Goal: Task Accomplishment & Management: Use online tool/utility

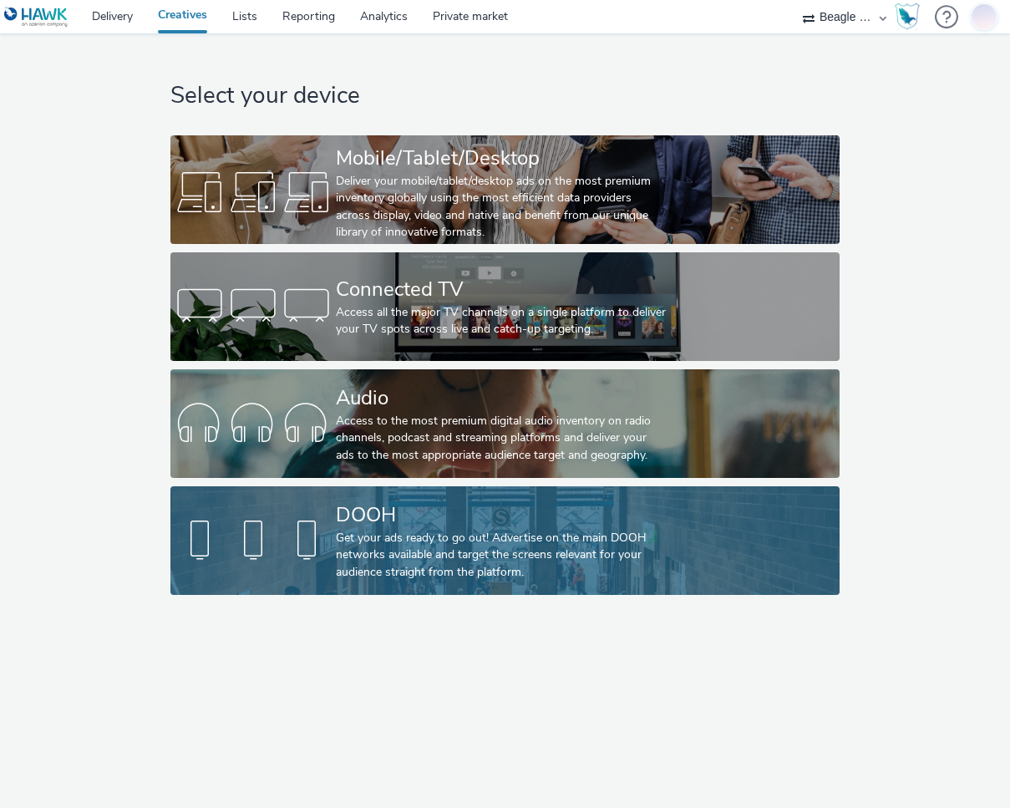
click at [575, 501] on div "DOOH" at bounding box center [502, 514] width 332 height 29
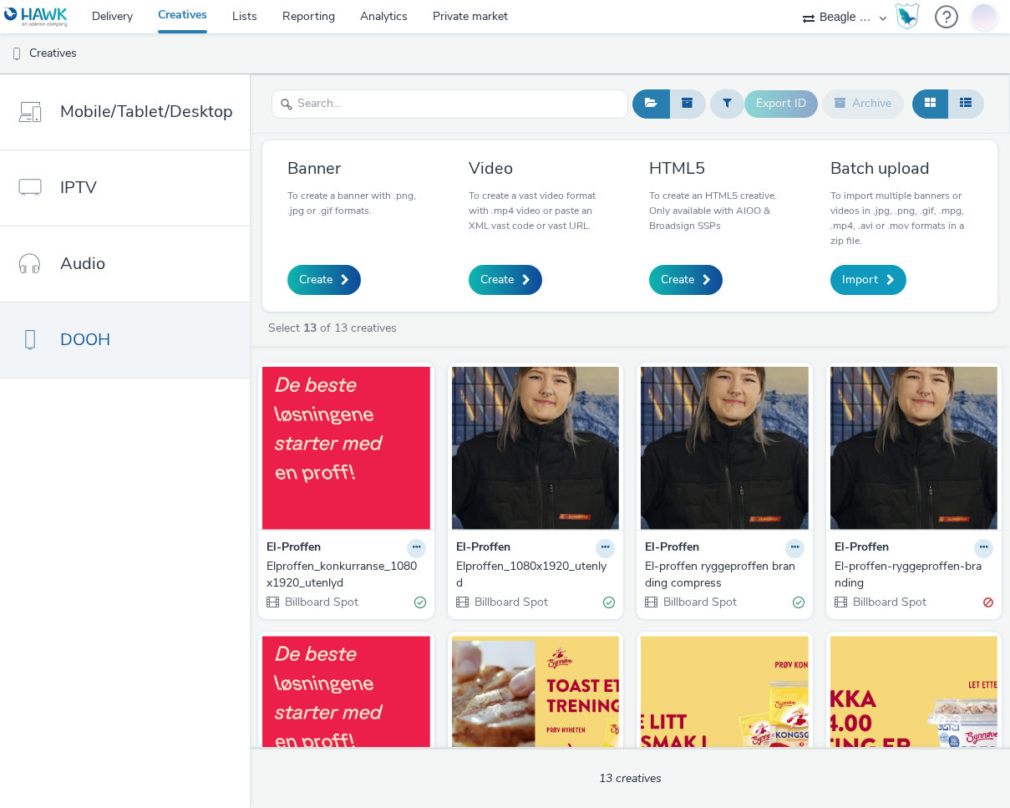
click at [851, 276] on span "Import" at bounding box center [860, 279] width 36 height 17
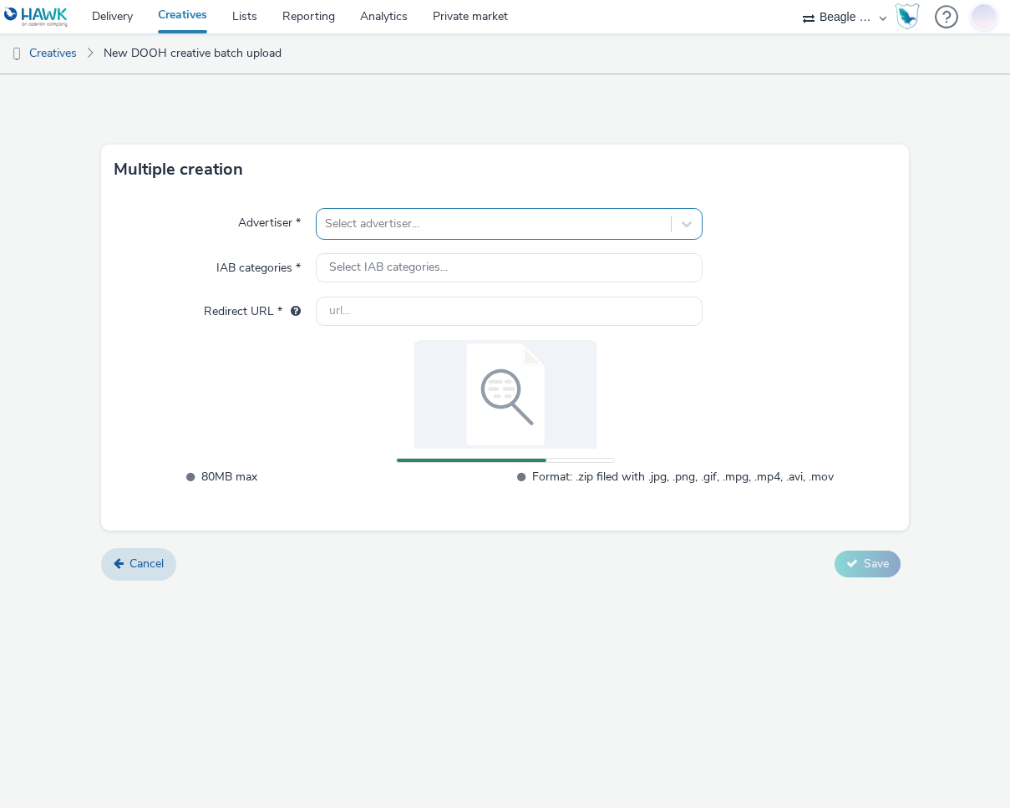
click at [343, 226] on div at bounding box center [493, 224] width 337 height 20
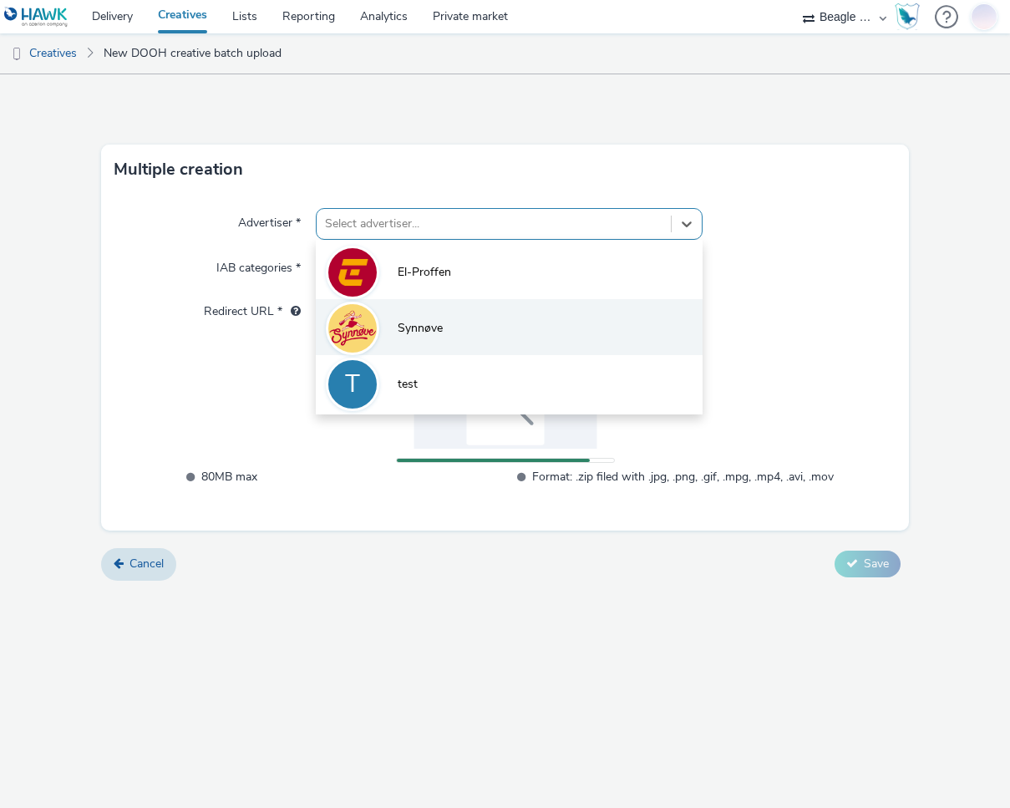
click at [393, 317] on li "Synnøve" at bounding box center [509, 327] width 387 height 56
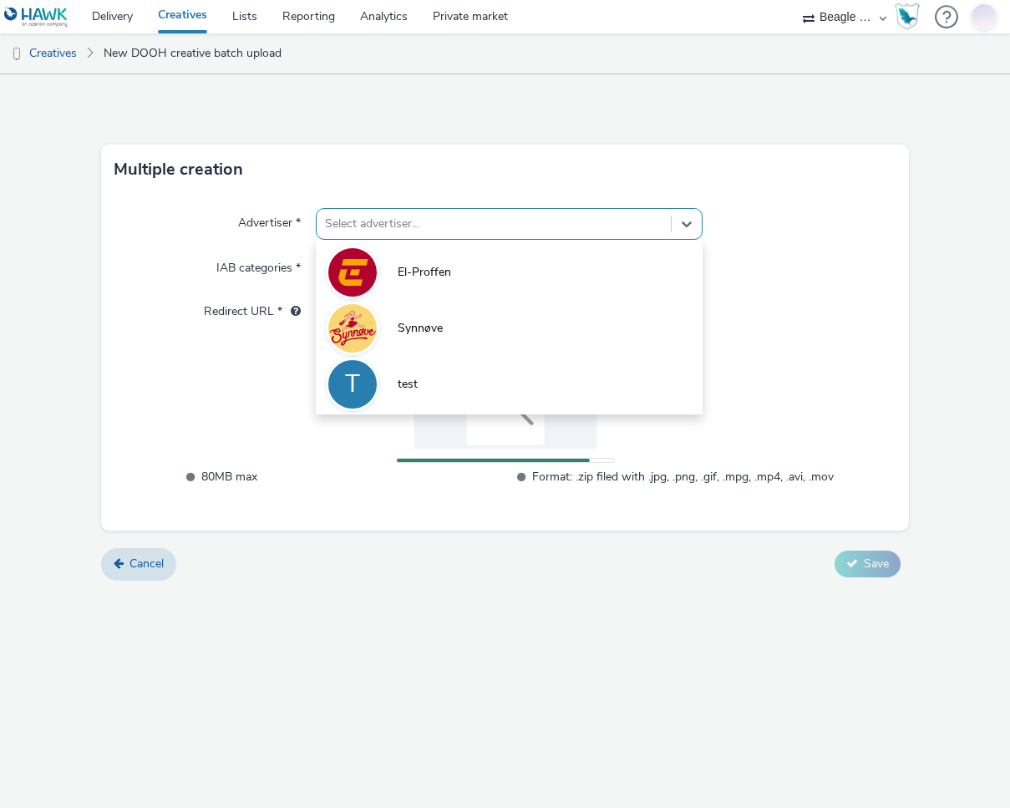
type input "http://synnove.no"
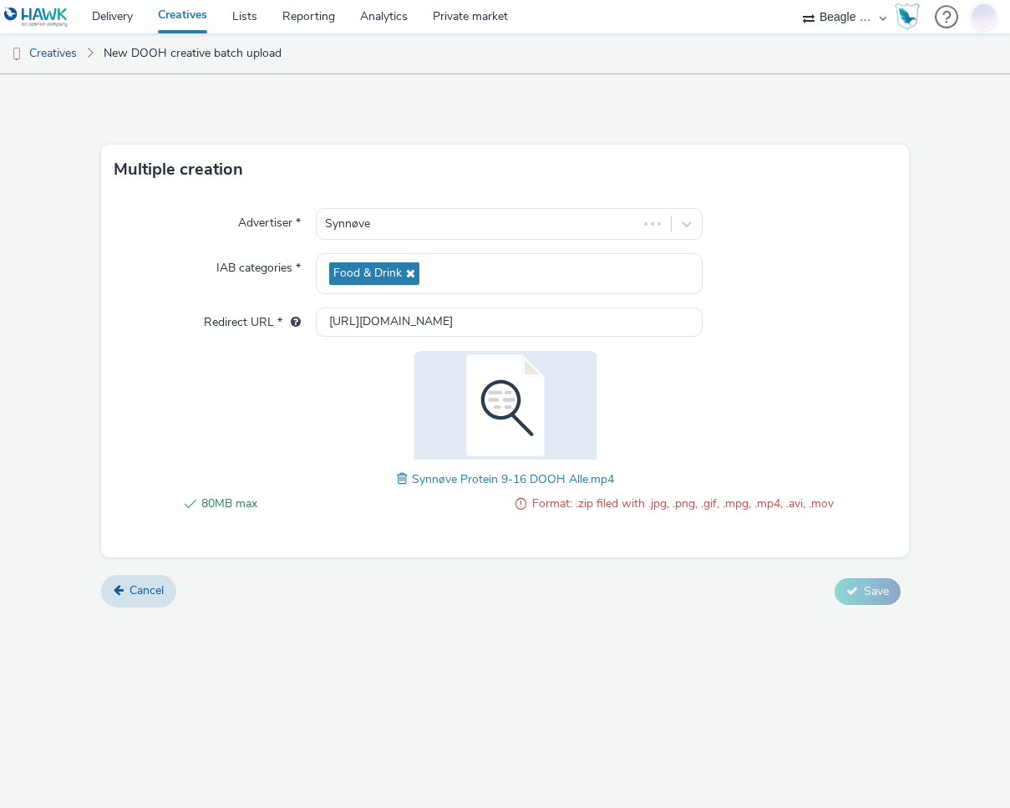
click at [238, 506] on span "80MB max" at bounding box center [352, 504] width 302 height 20
click at [155, 586] on span "Cancel" at bounding box center [146, 590] width 34 height 16
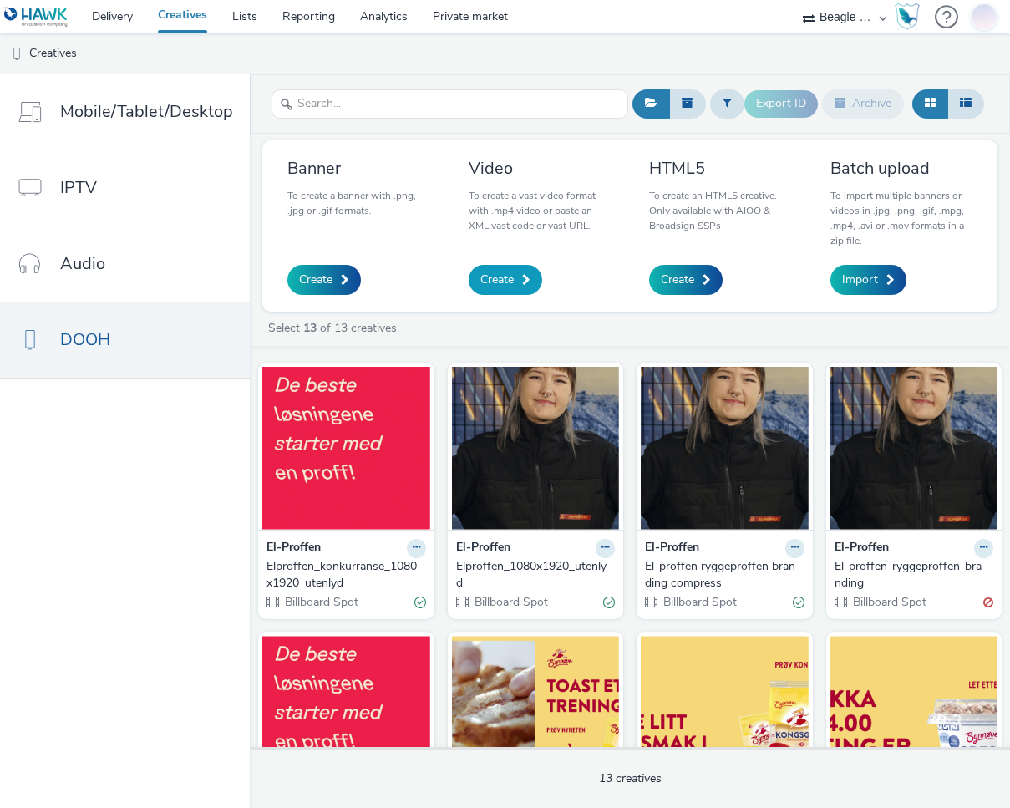
click at [512, 277] on link "Create" at bounding box center [506, 280] width 74 height 30
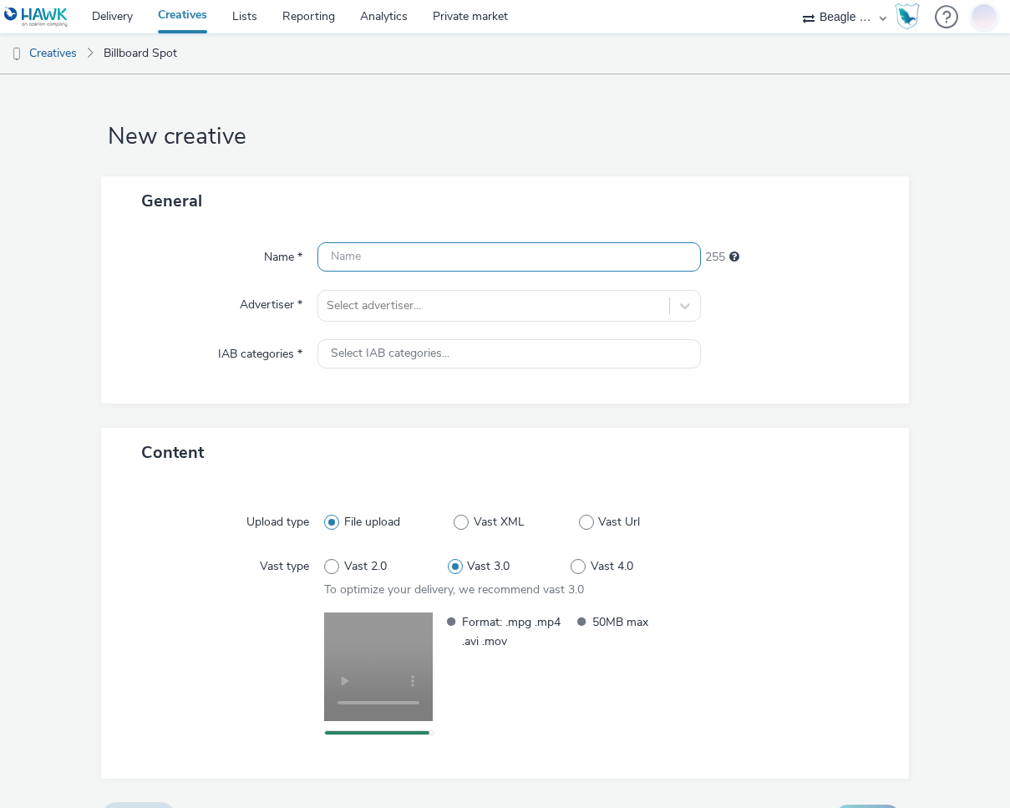
click at [401, 263] on input "text" at bounding box center [508, 256] width 383 height 29
paste input "Synnøve Protein 9-16 DOOH Alle"
type input "Synnøve Protein 9-16 DOOH Alle"
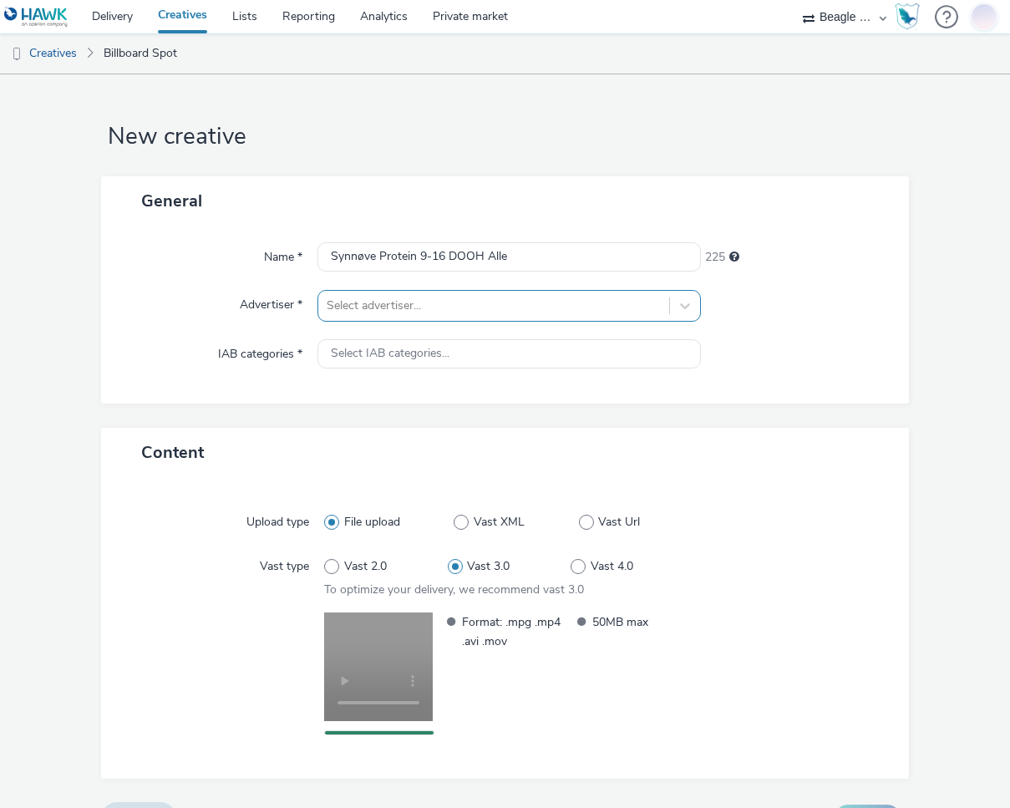
click at [368, 307] on div at bounding box center [494, 306] width 334 height 20
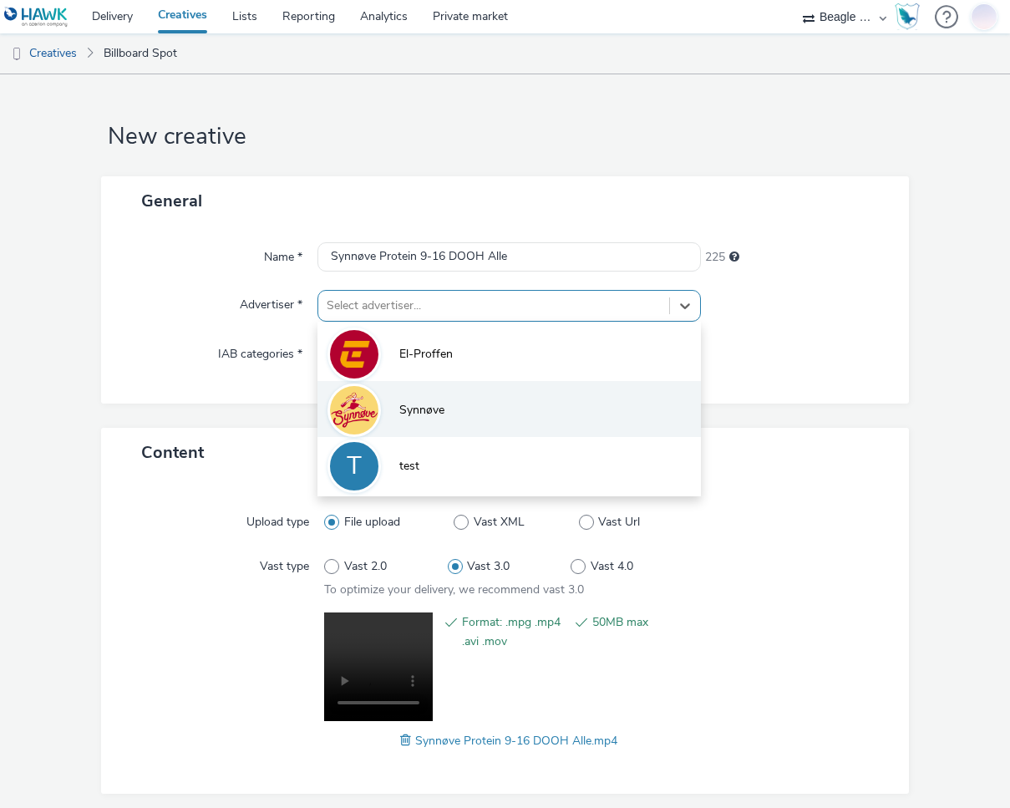
click at [409, 395] on li "Synnøve" at bounding box center [508, 409] width 383 height 56
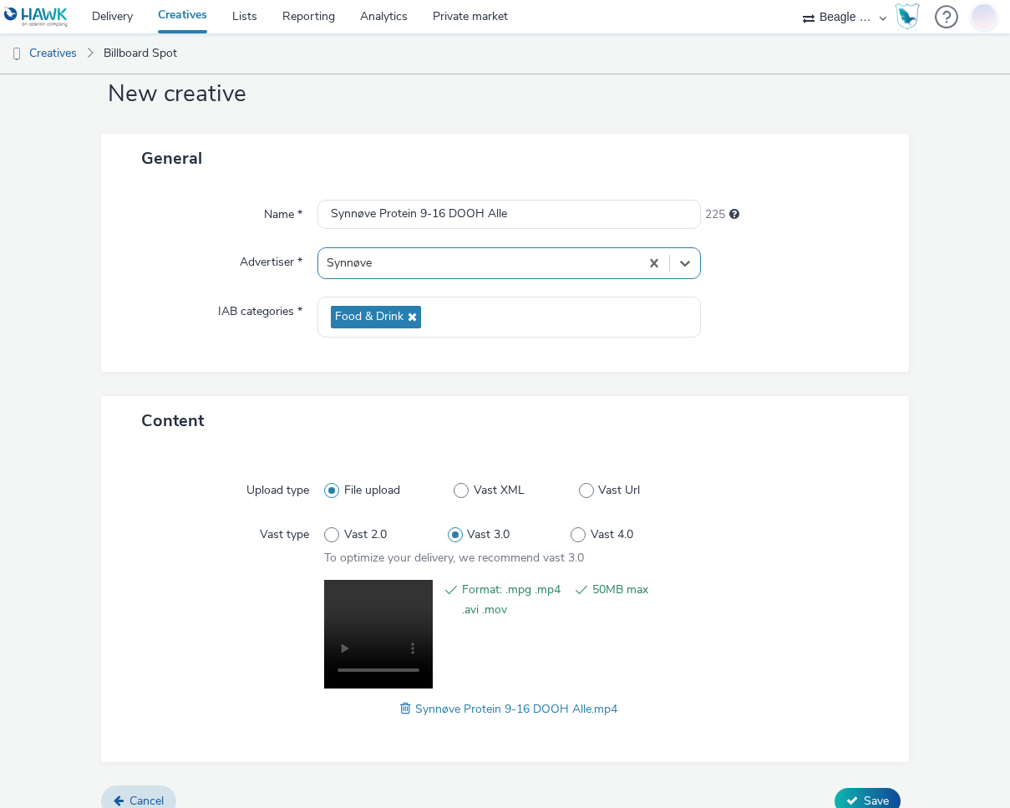
scroll to position [64, 0]
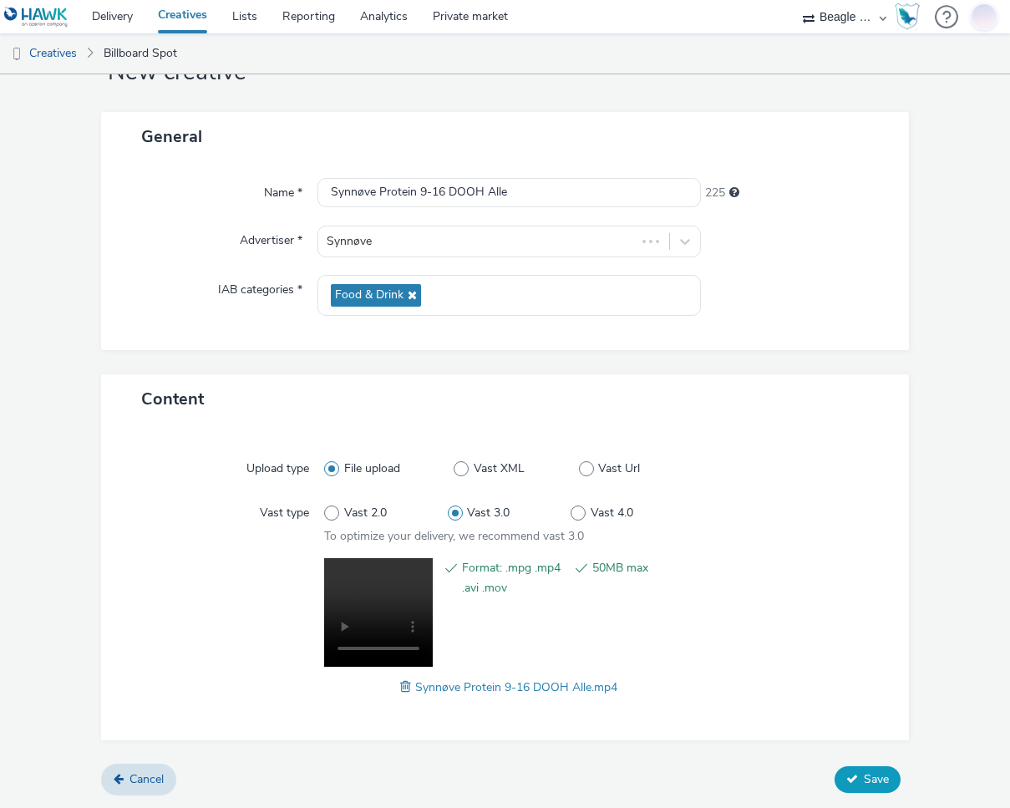
click at [865, 774] on span "Save" at bounding box center [876, 779] width 25 height 16
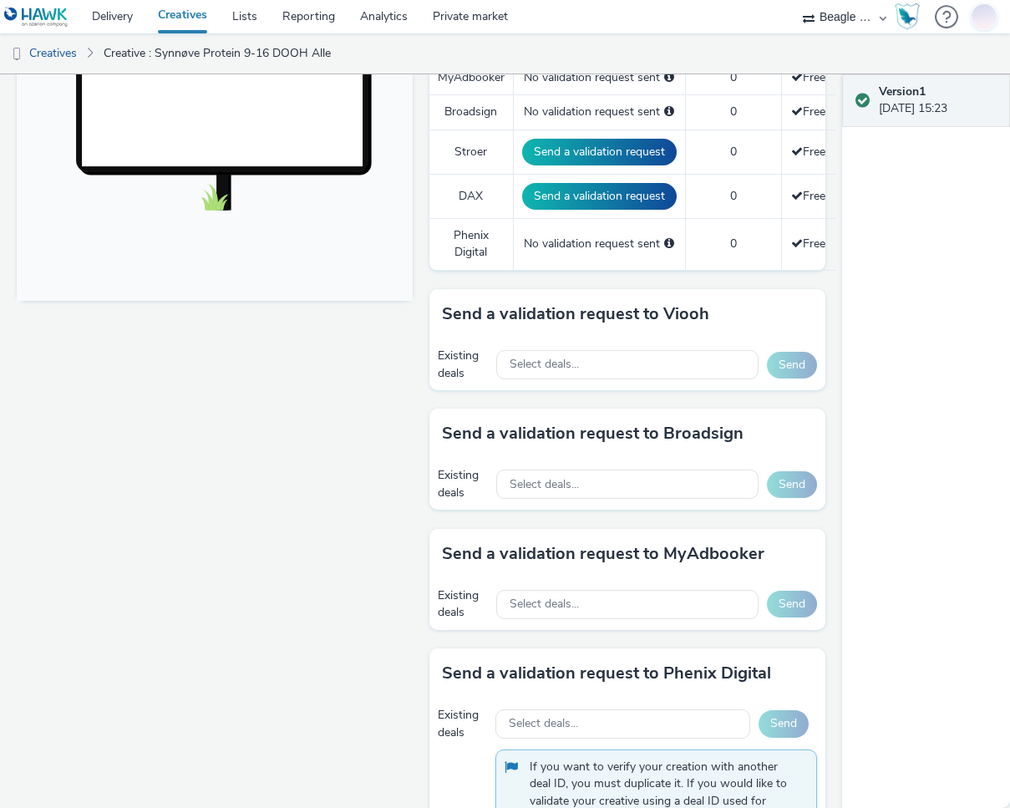
scroll to position [585, 0]
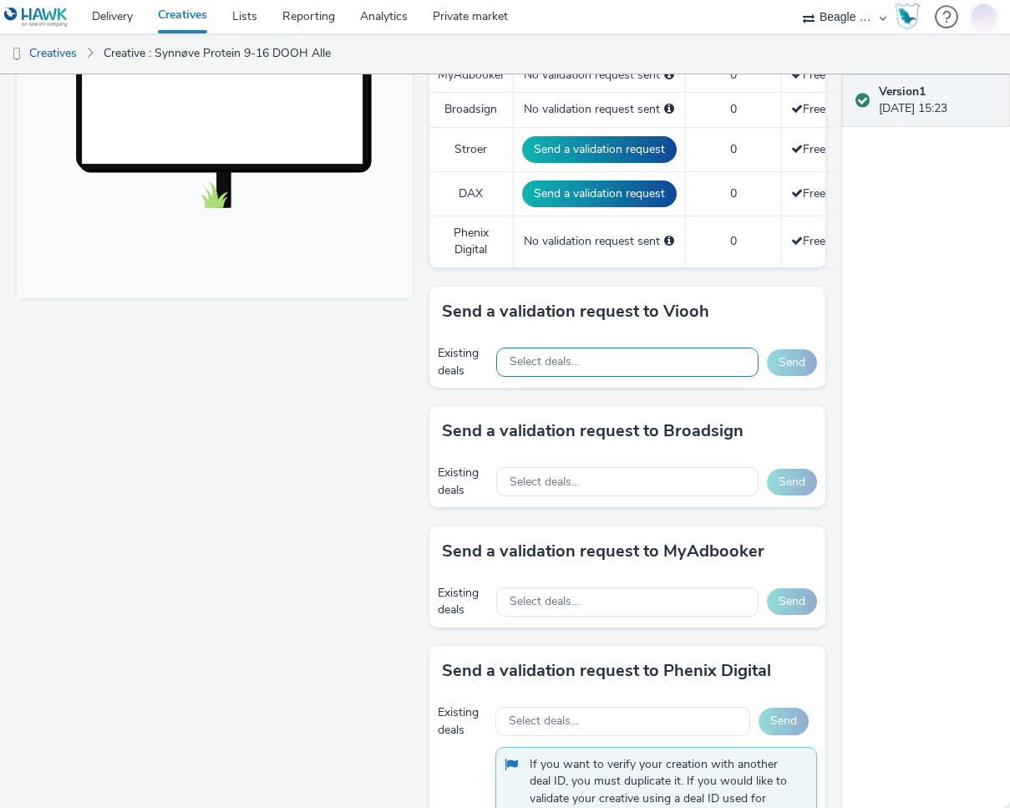
click at [517, 363] on span "Select deals..." at bounding box center [544, 362] width 69 height 14
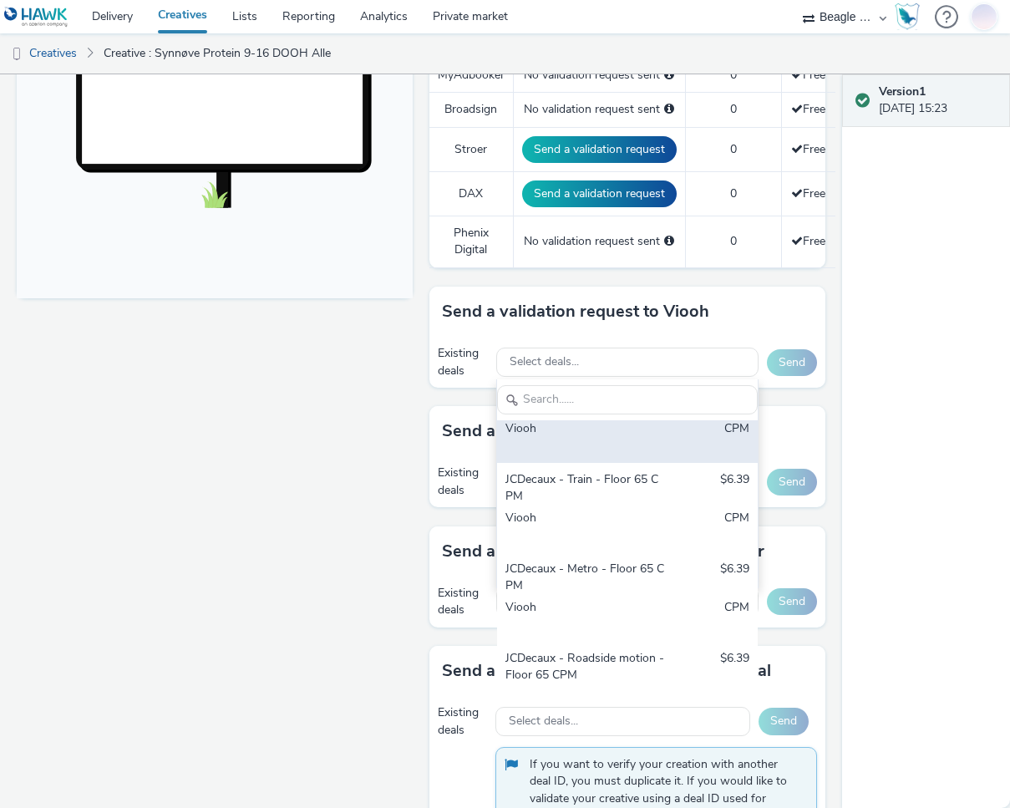
scroll to position [0, 0]
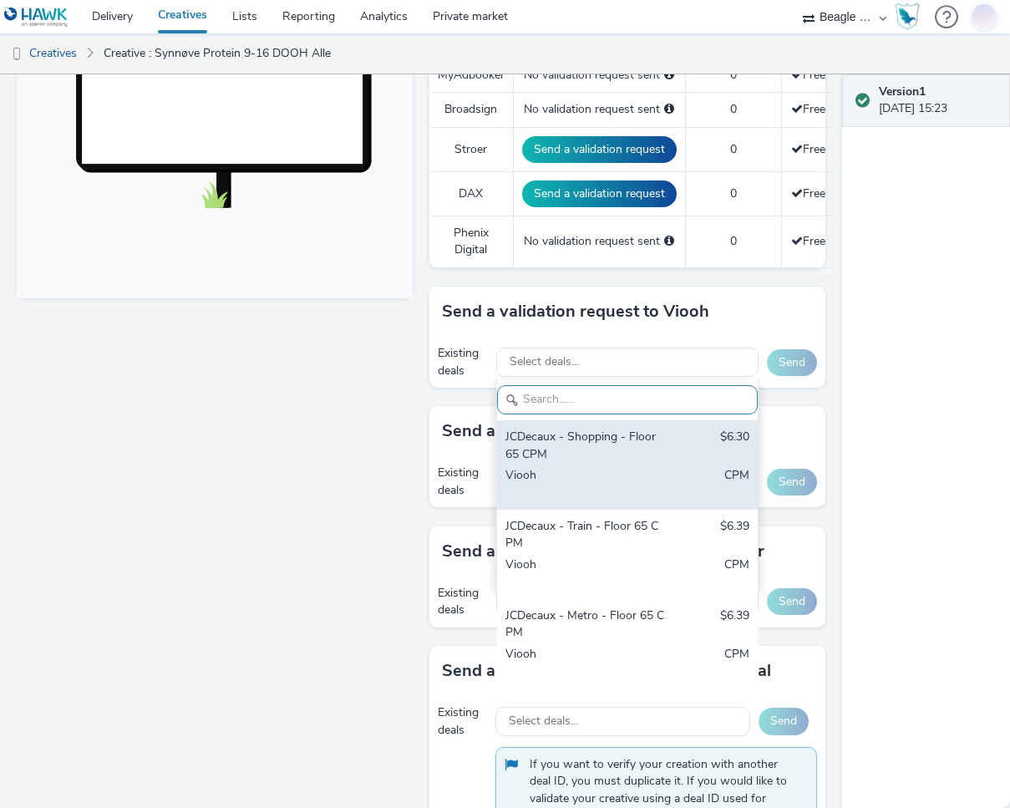
click at [586, 451] on div "JCDecaux - Shopping - Floor 65 CPM" at bounding box center [585, 446] width 160 height 34
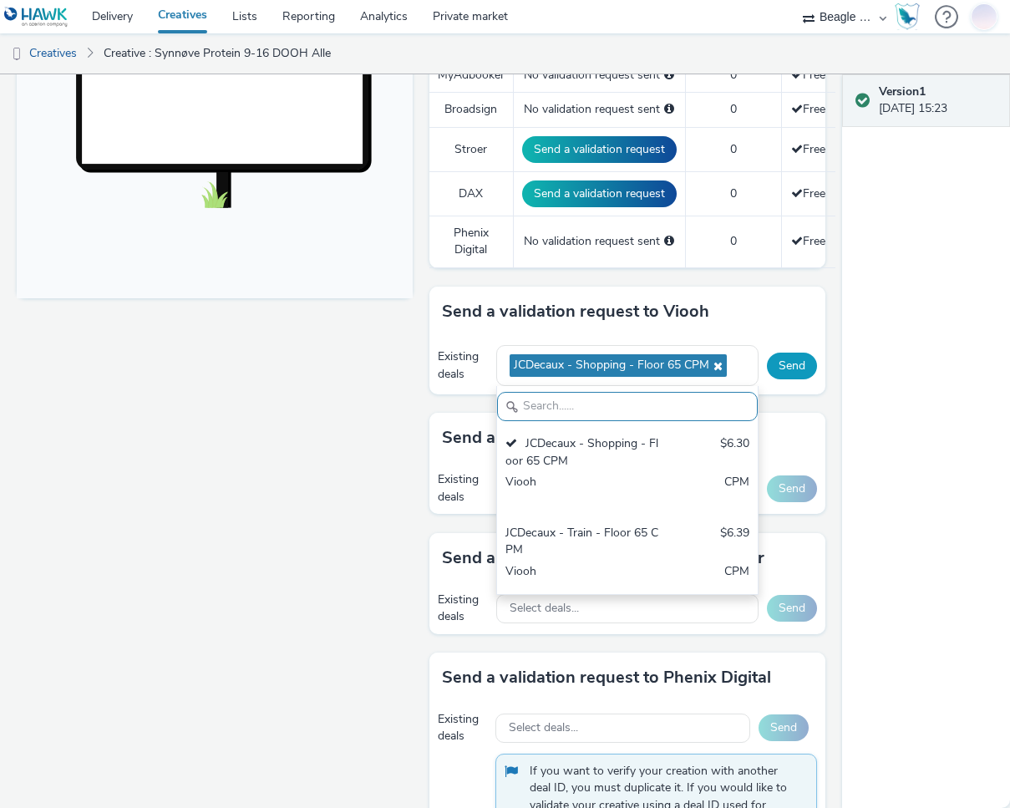
click at [785, 362] on button "Send" at bounding box center [792, 366] width 50 height 27
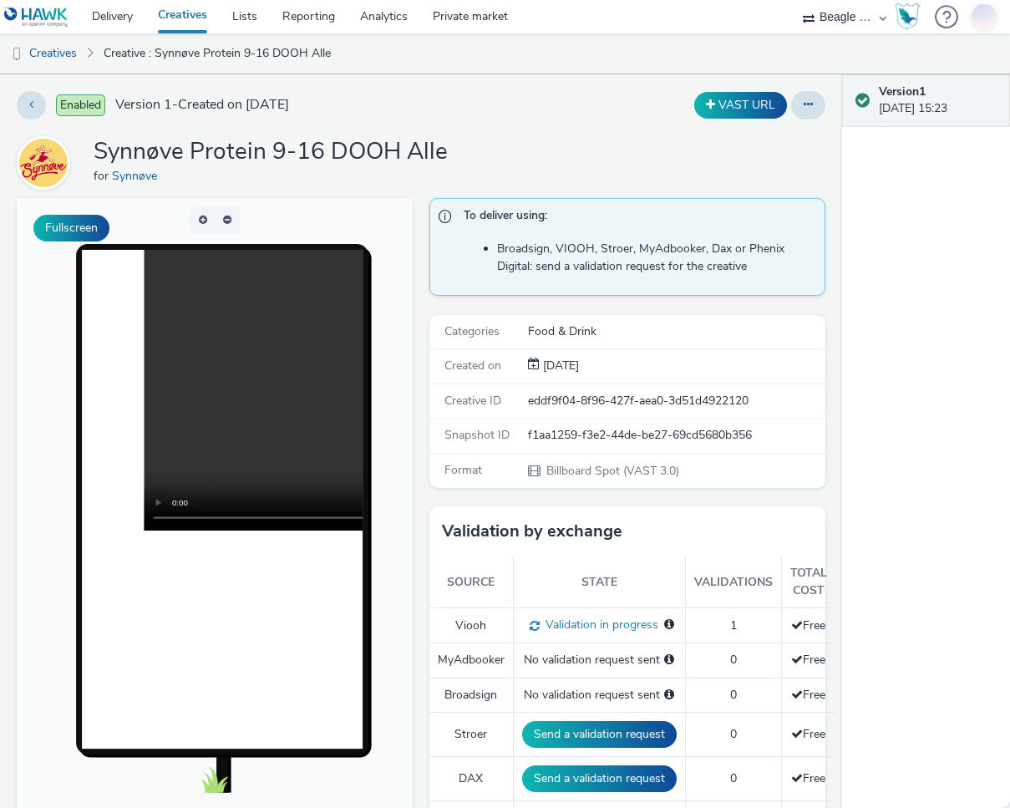
click at [185, 9] on link "Creatives" at bounding box center [182, 16] width 74 height 33
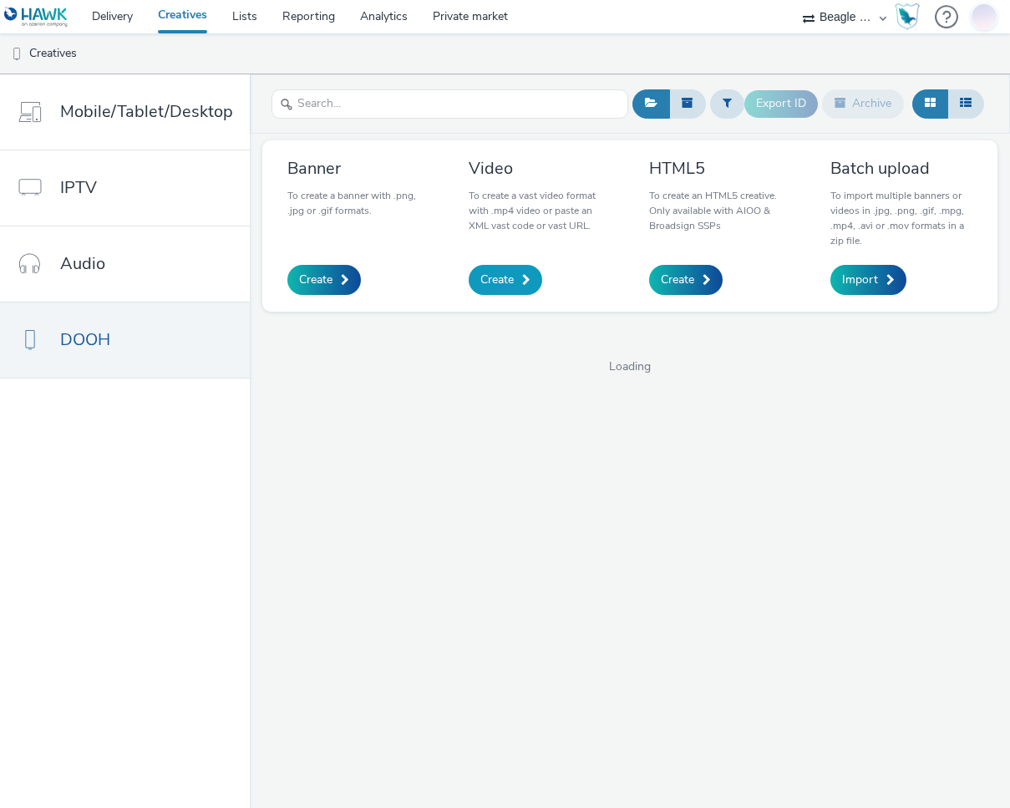
click at [517, 281] on link "Create" at bounding box center [506, 280] width 74 height 30
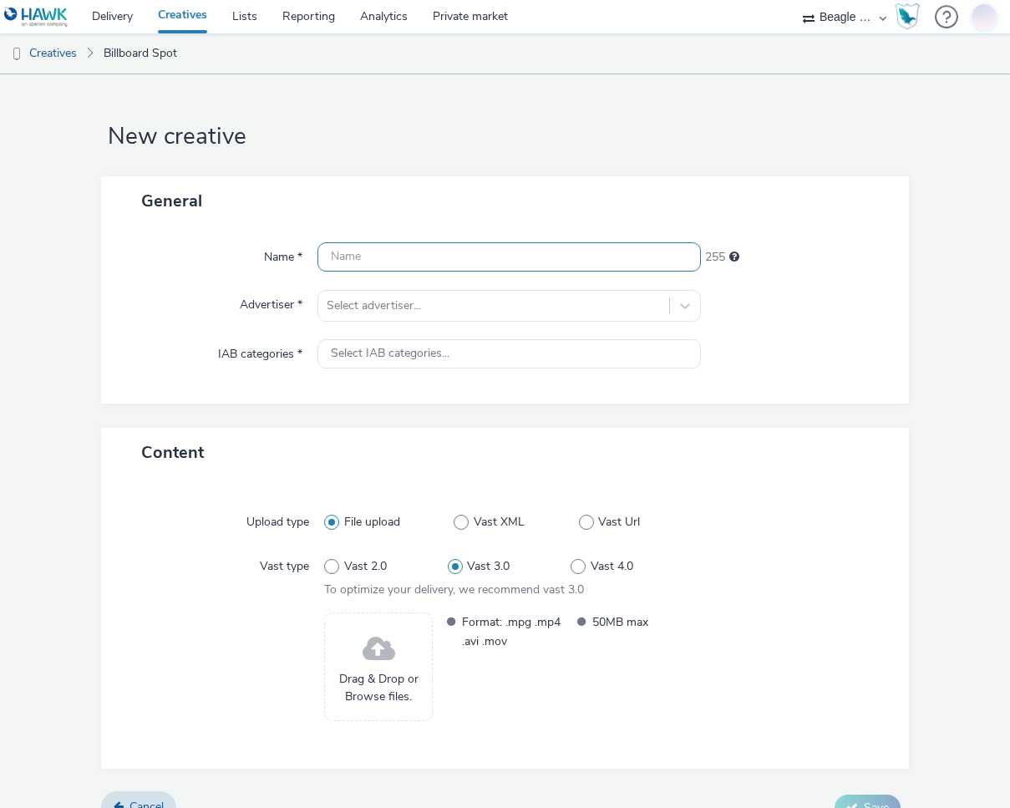
drag, startPoint x: 366, startPoint y: 260, endPoint x: 375, endPoint y: 261, distance: 9.2
click at [366, 260] on input "text" at bounding box center [508, 256] width 383 height 29
paste input "Synnøve Protein 9-16 DOOH Toast"
type input "Synnøve Protein 9-16 DOOH Toast"
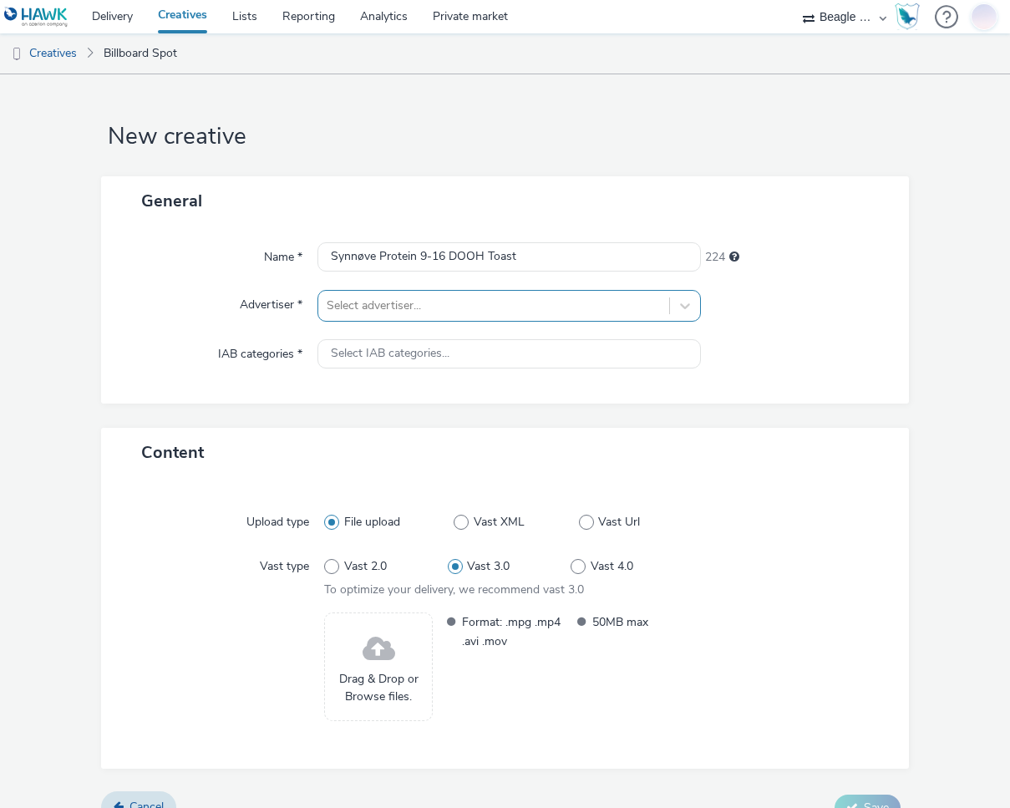
click at [430, 310] on div at bounding box center [494, 306] width 334 height 20
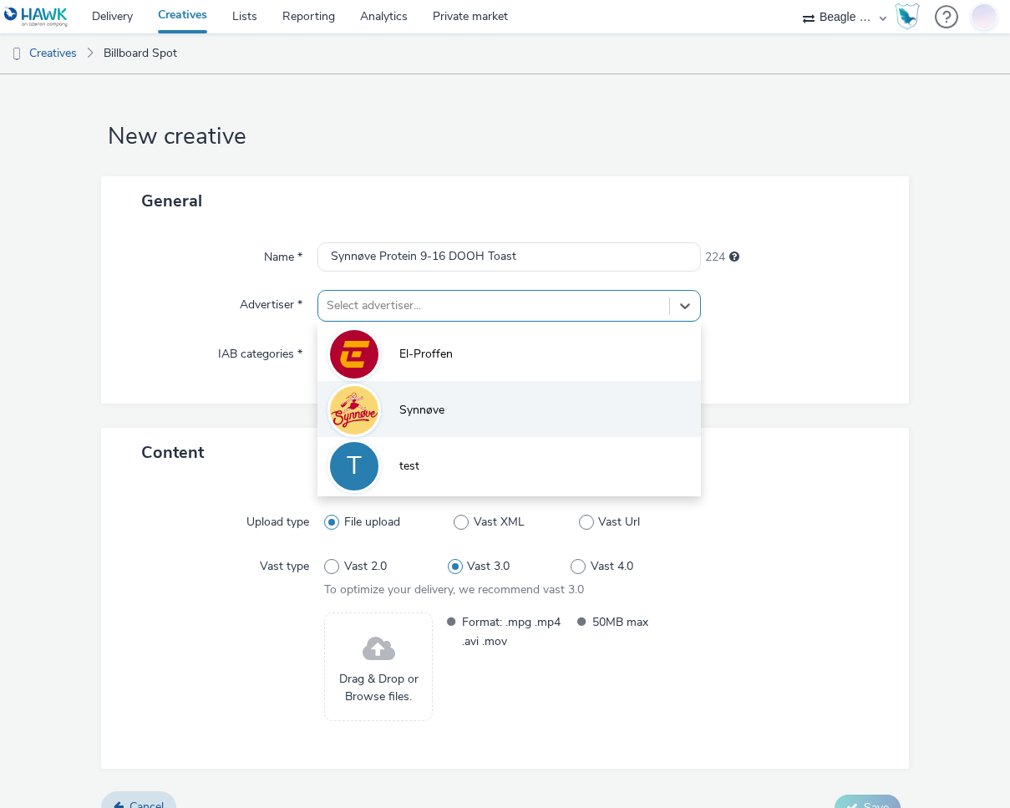
click at [403, 406] on span "Synnøve" at bounding box center [421, 410] width 45 height 17
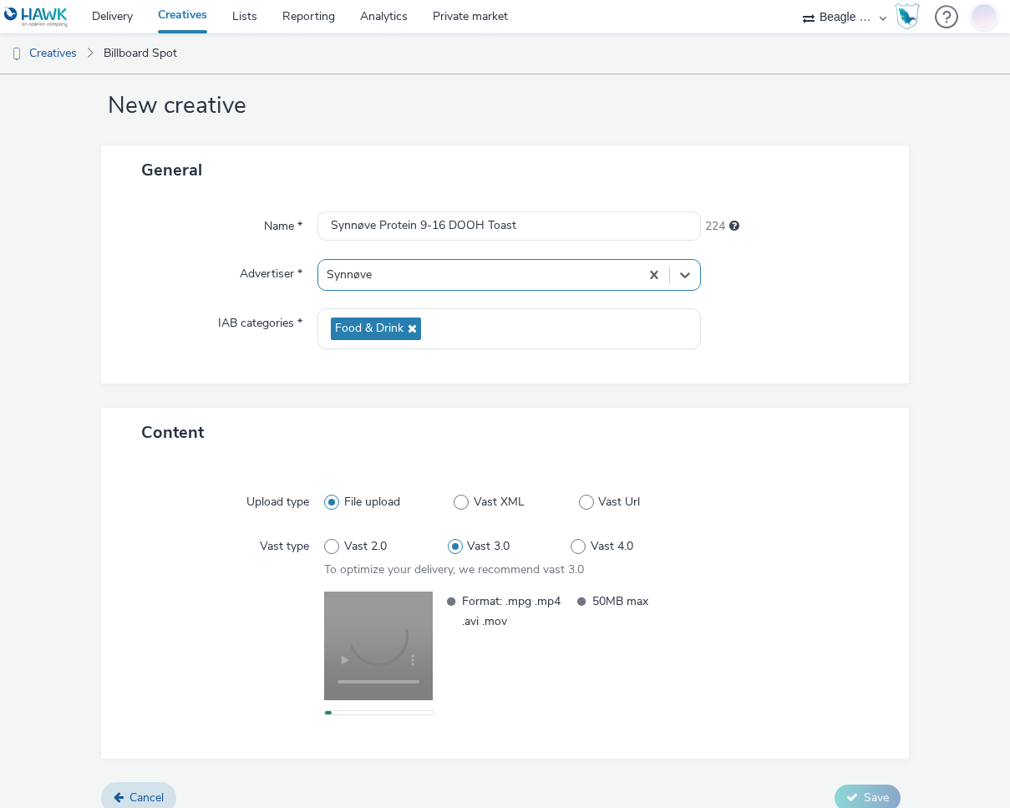
scroll to position [48, 0]
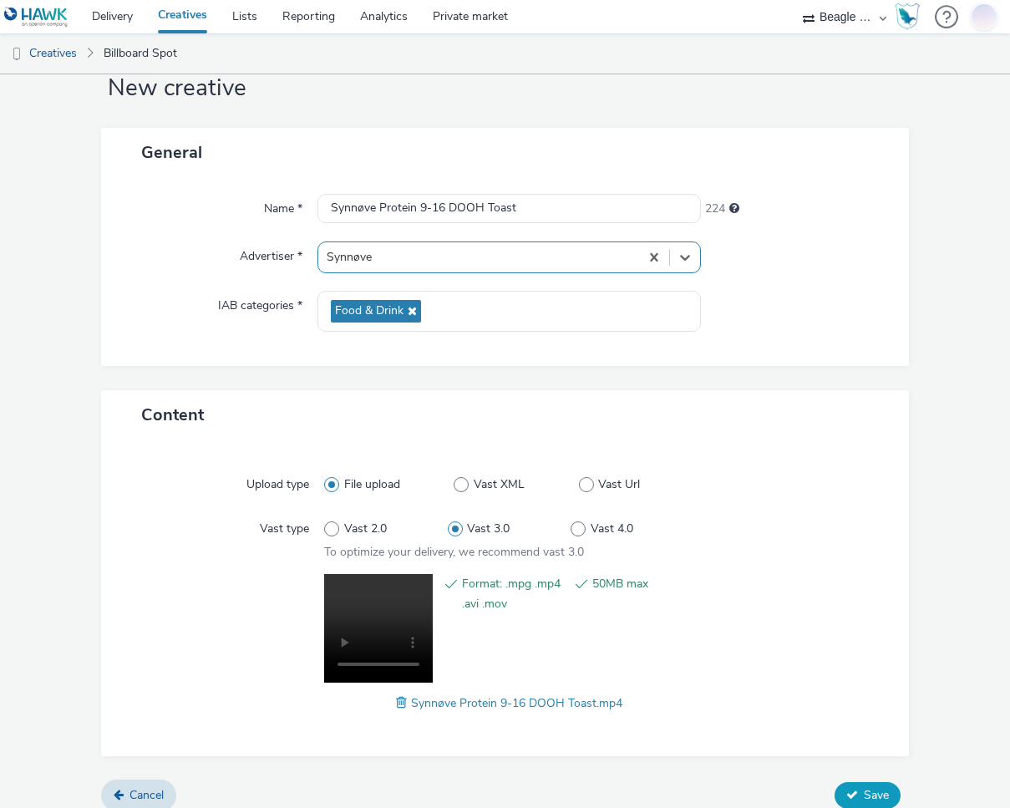
click at [864, 790] on span "Save" at bounding box center [876, 795] width 25 height 16
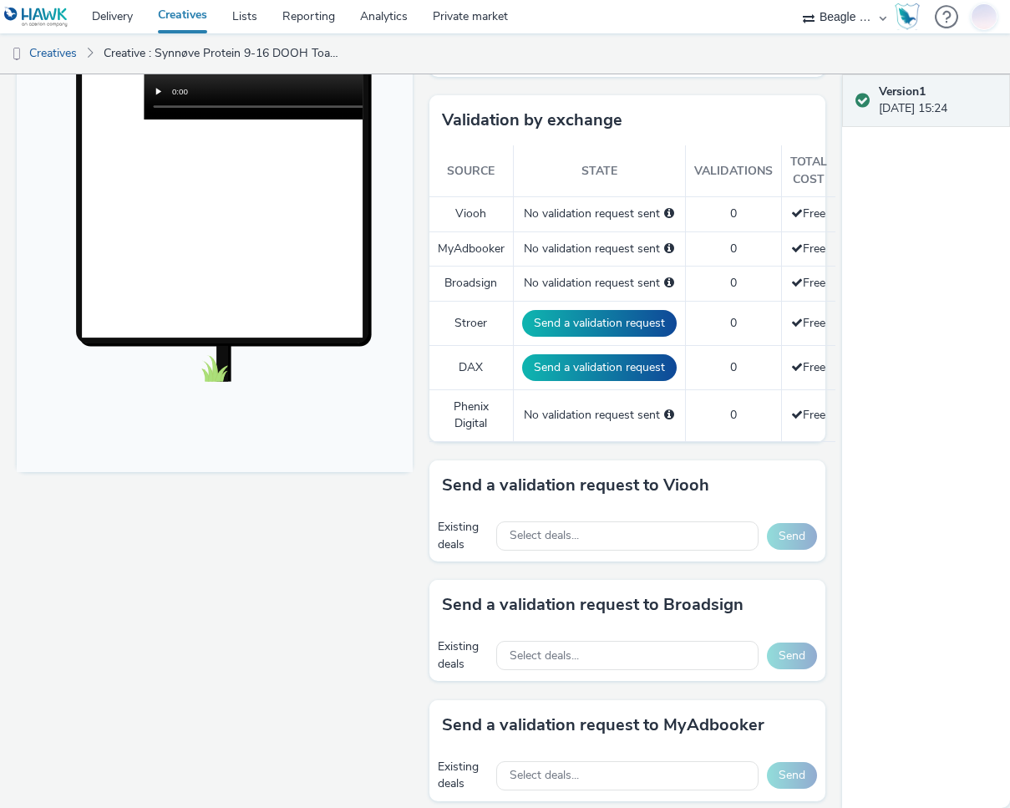
scroll to position [418, 0]
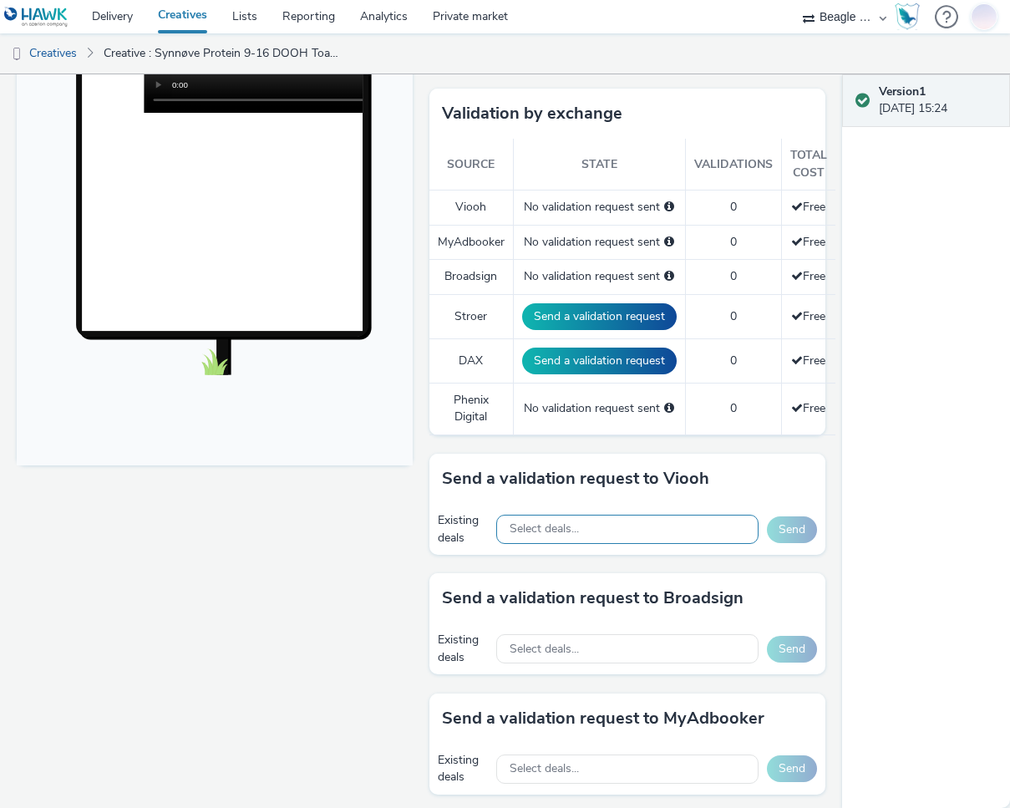
click at [561, 530] on span "Select deals..." at bounding box center [544, 529] width 69 height 14
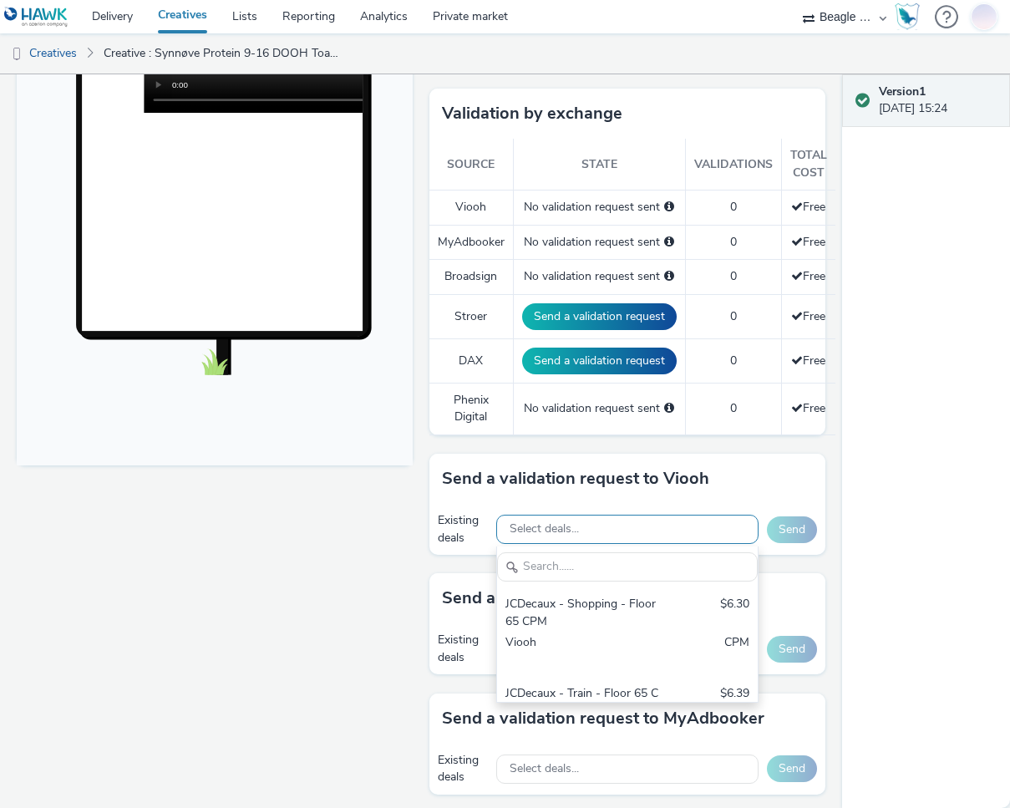
scroll to position [0, 0]
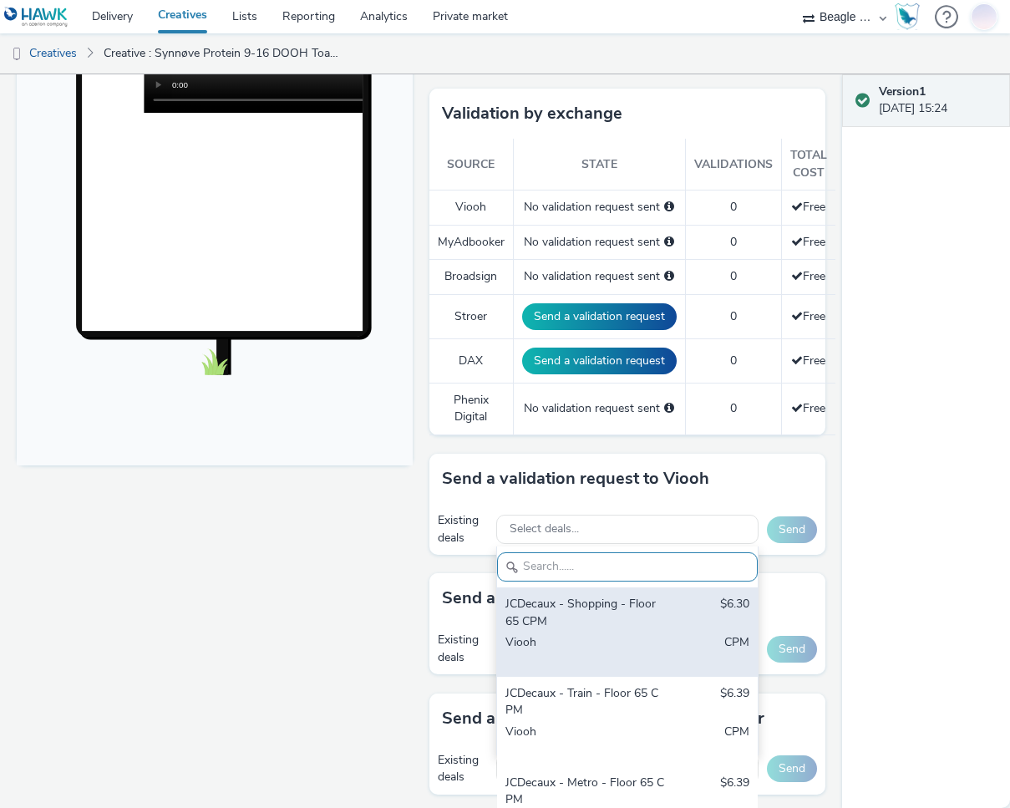
click at [572, 613] on div "JCDecaux - Shopping - Floor 65 CPM" at bounding box center [585, 613] width 160 height 34
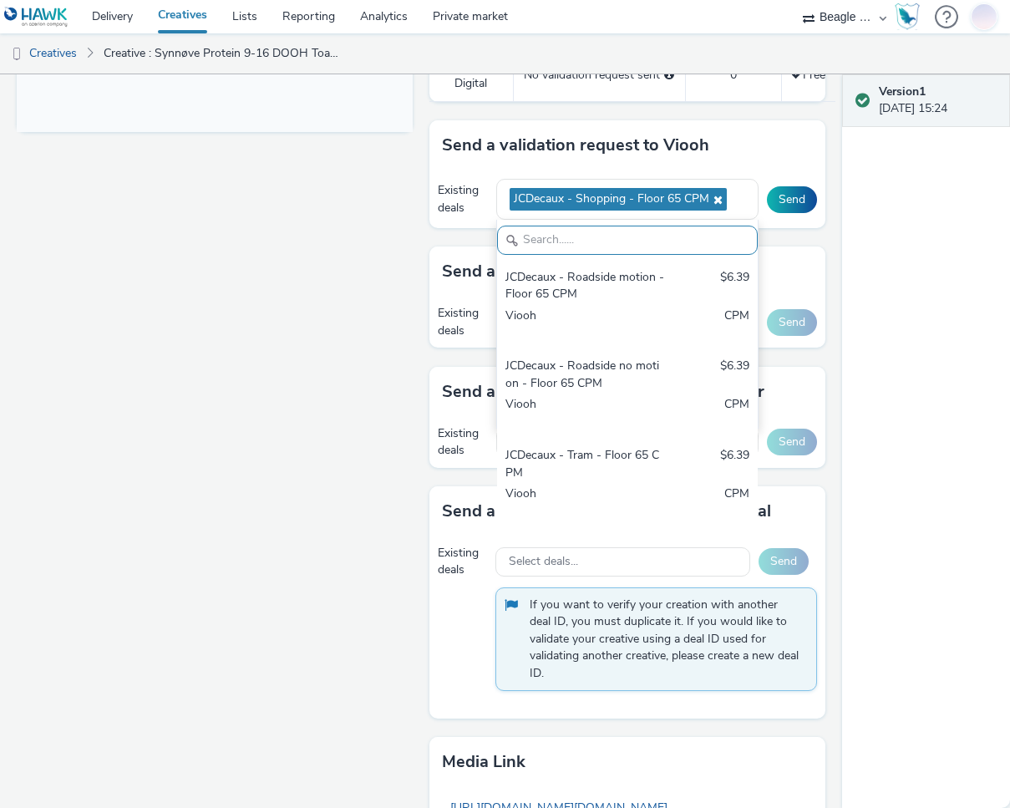
scroll to position [752, 0]
click at [784, 195] on button "Send" at bounding box center [792, 198] width 50 height 27
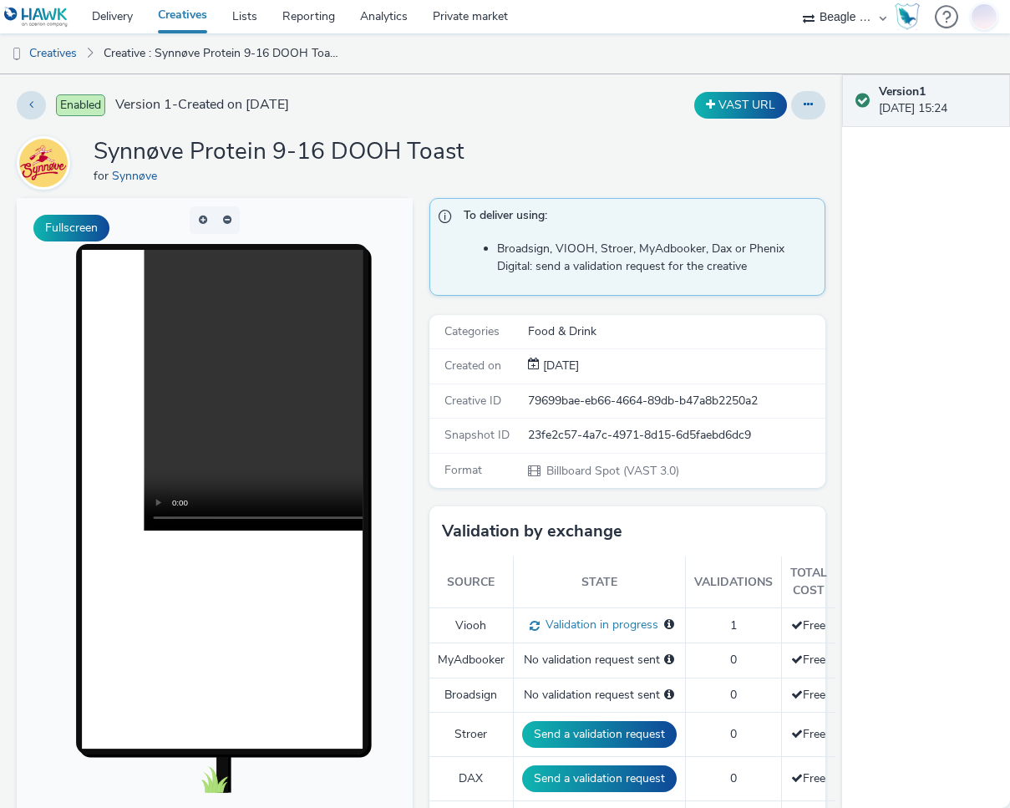
scroll to position [501, 0]
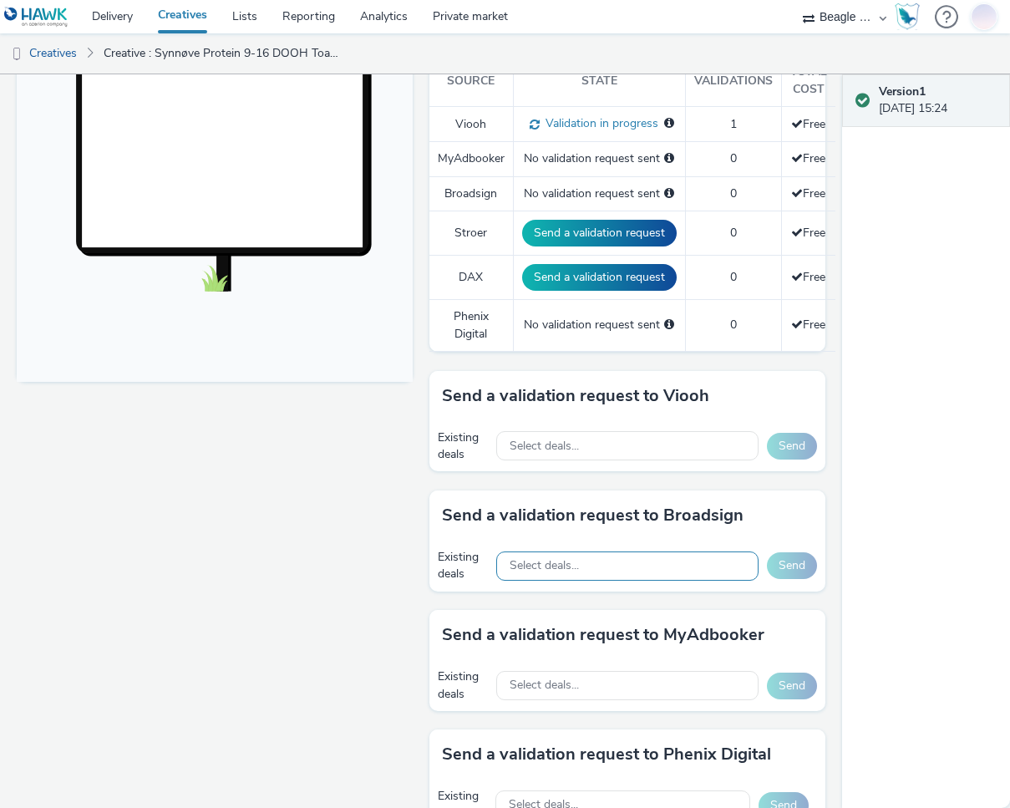
click at [593, 561] on div "Select deals..." at bounding box center [626, 565] width 261 height 29
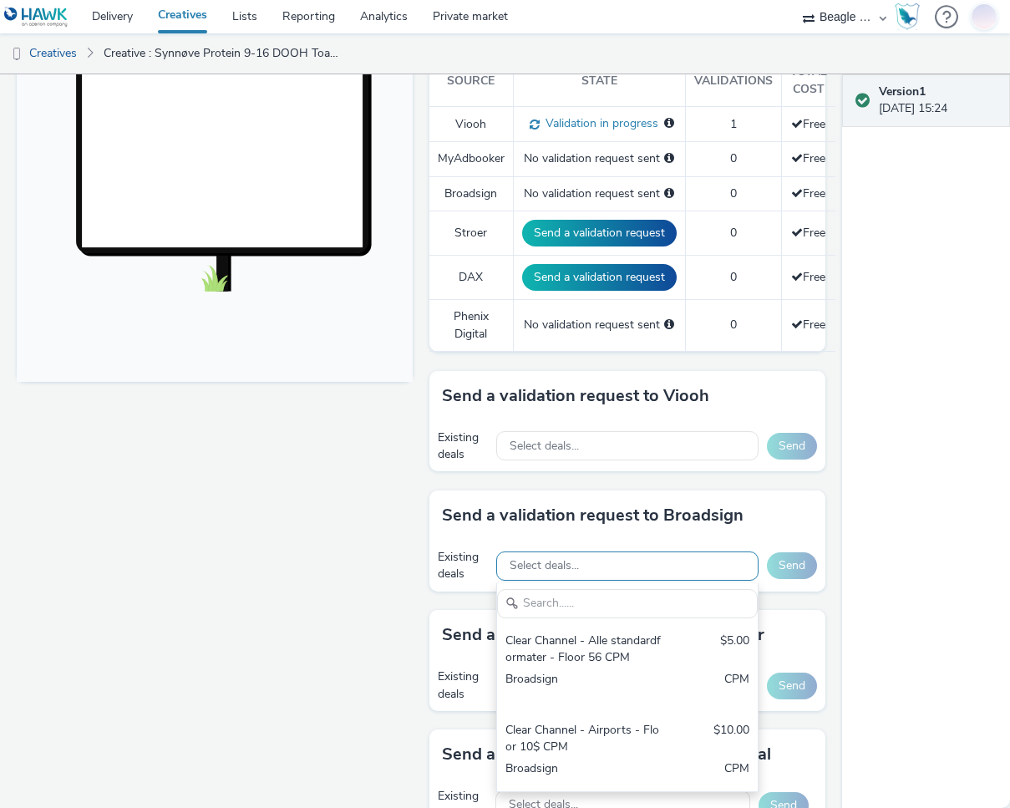
scroll to position [0, 0]
click at [296, 578] on div "Fullscreen" at bounding box center [219, 472] width 404 height 1550
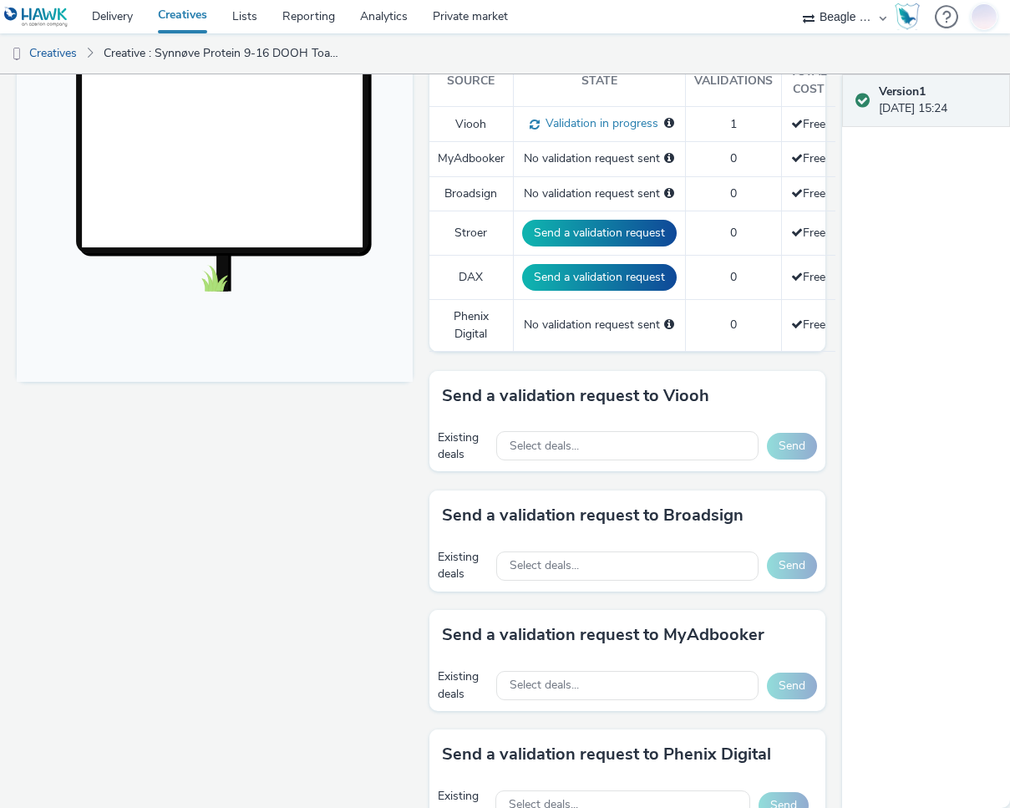
scroll to position [585, 0]
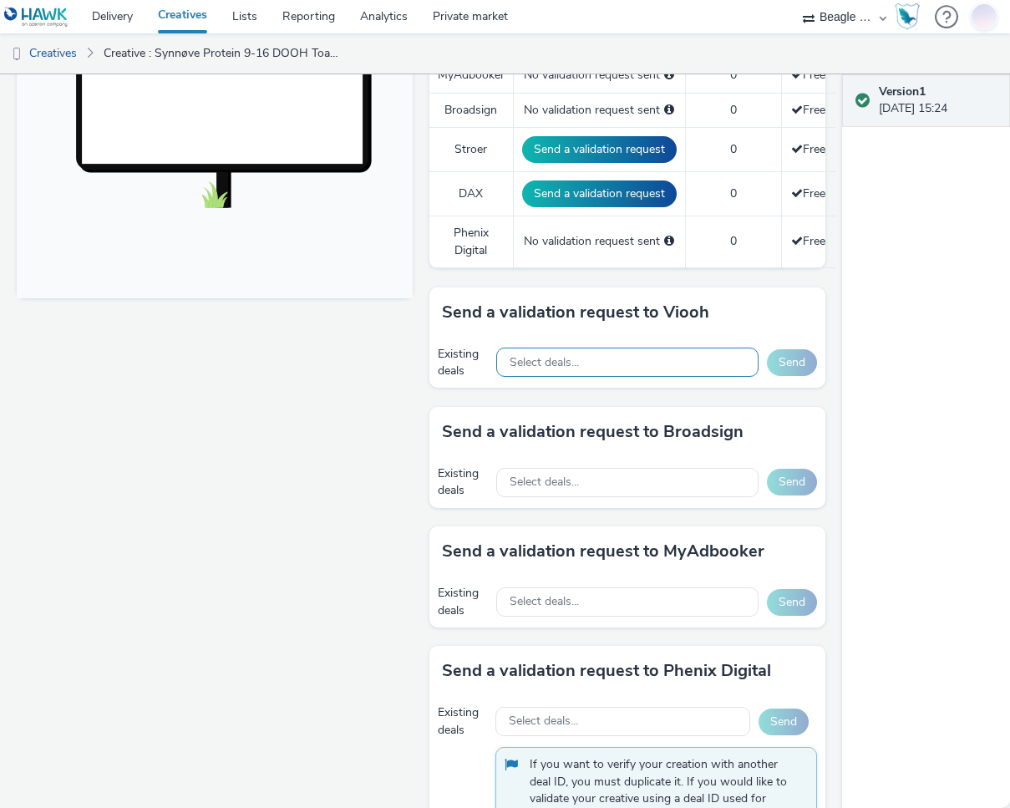
click at [588, 354] on div "Select deals..." at bounding box center [626, 362] width 261 height 29
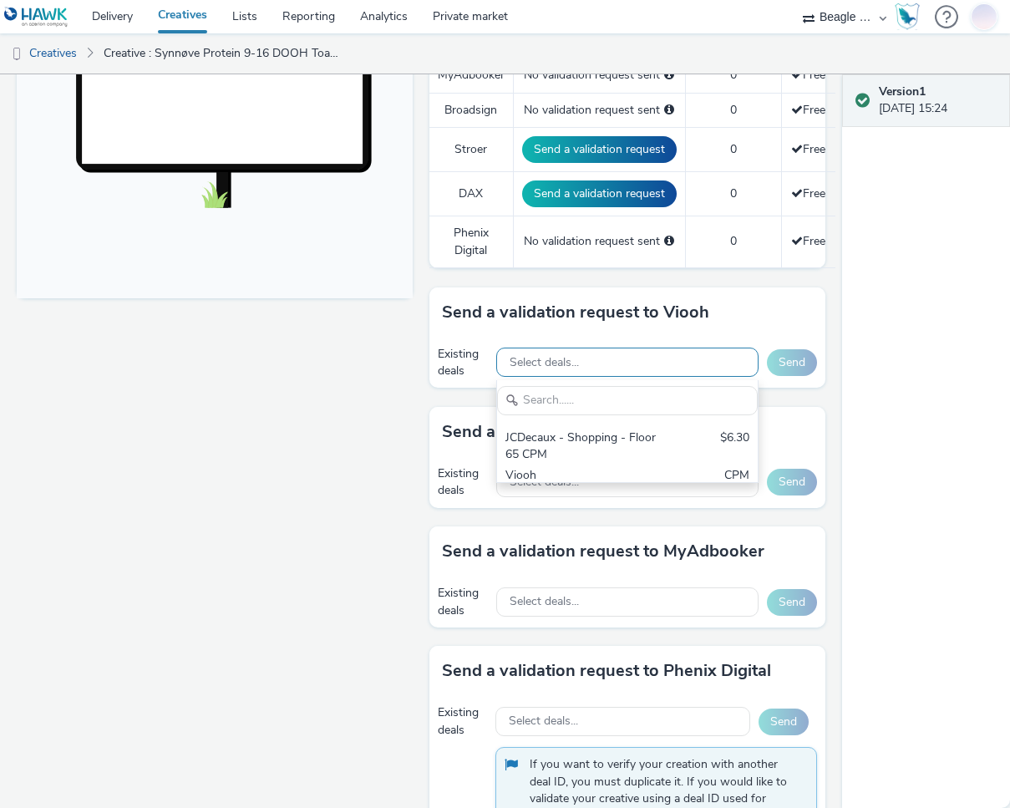
scroll to position [0, 0]
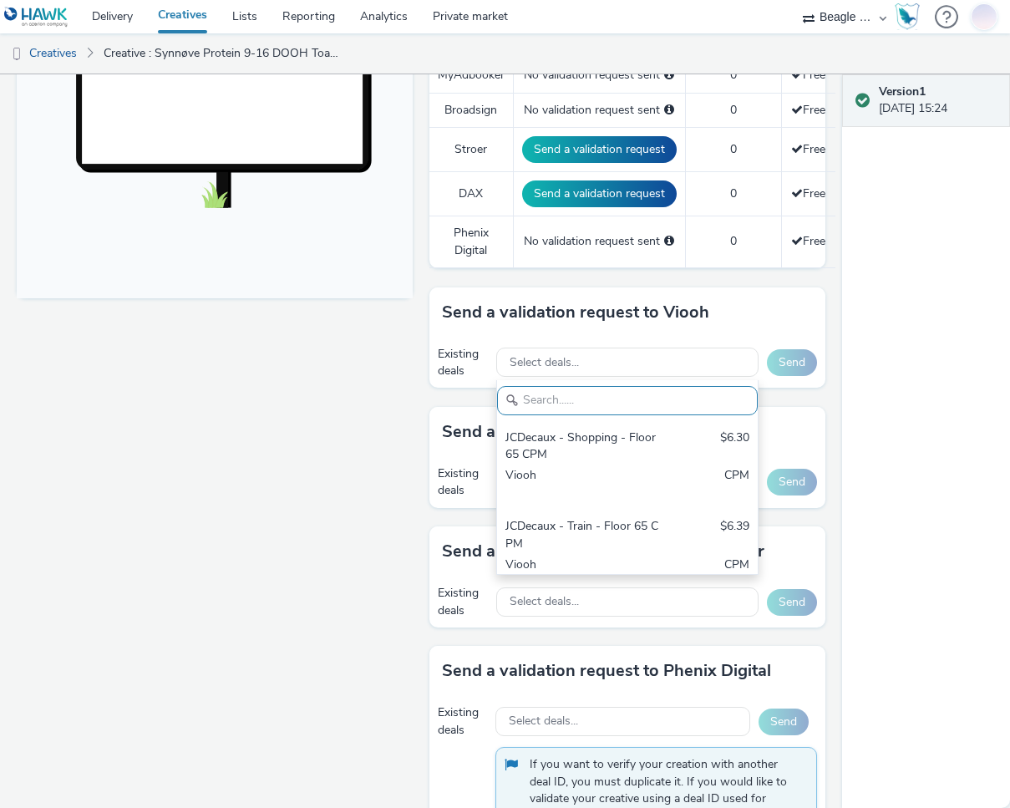
click at [356, 457] on div "Fullscreen" at bounding box center [219, 388] width 404 height 1550
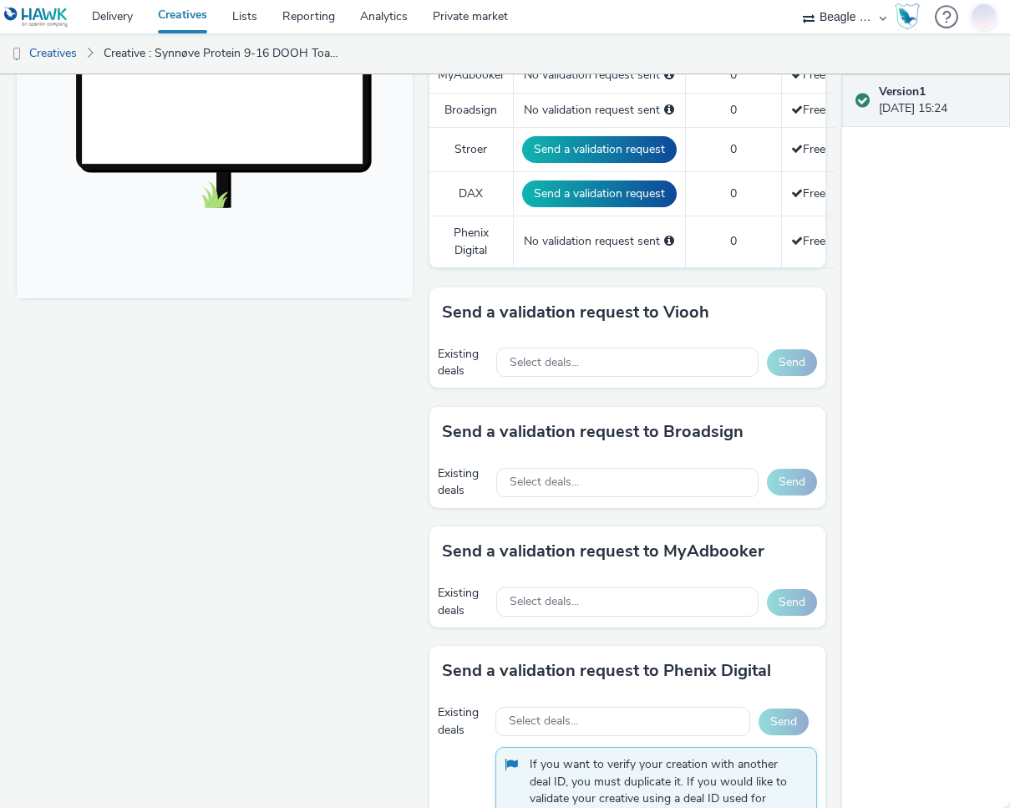
scroll to position [668, 0]
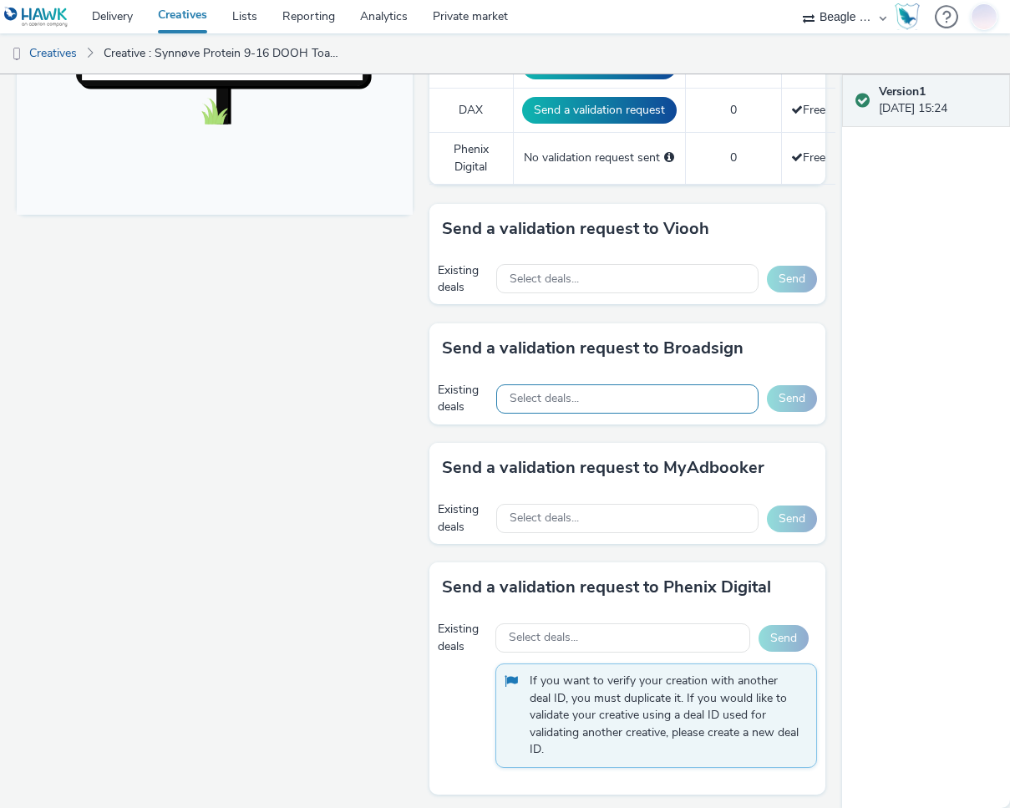
click at [614, 403] on div "Select deals..." at bounding box center [626, 398] width 261 height 29
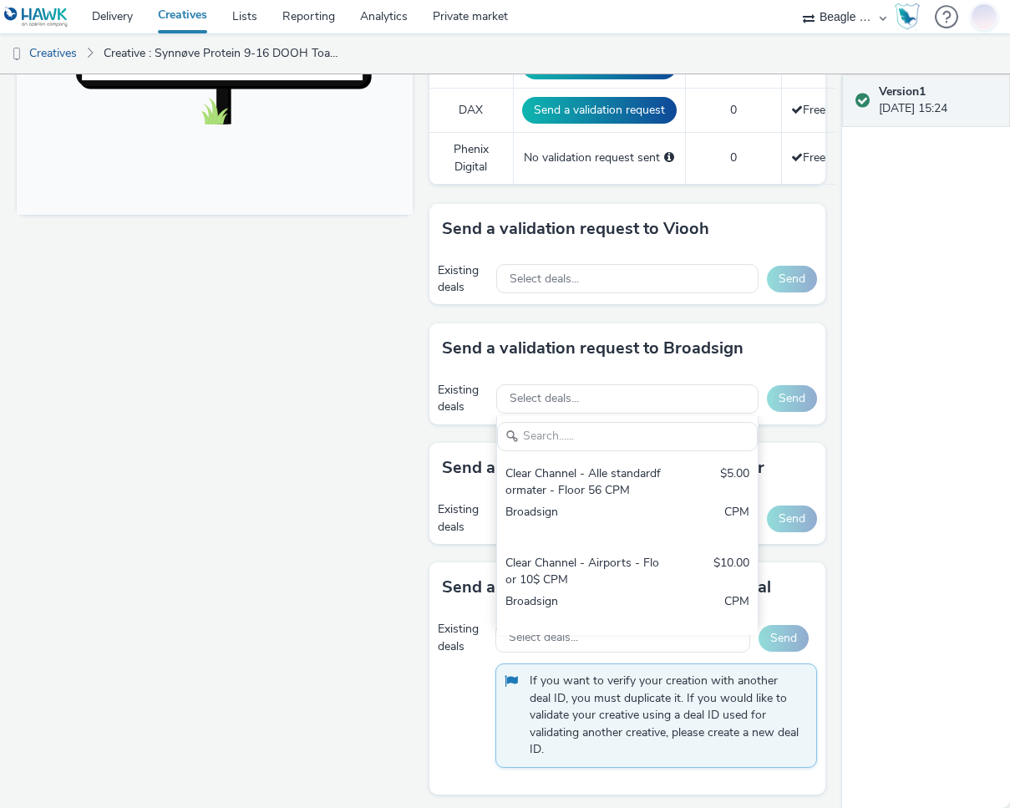
scroll to position [0, 0]
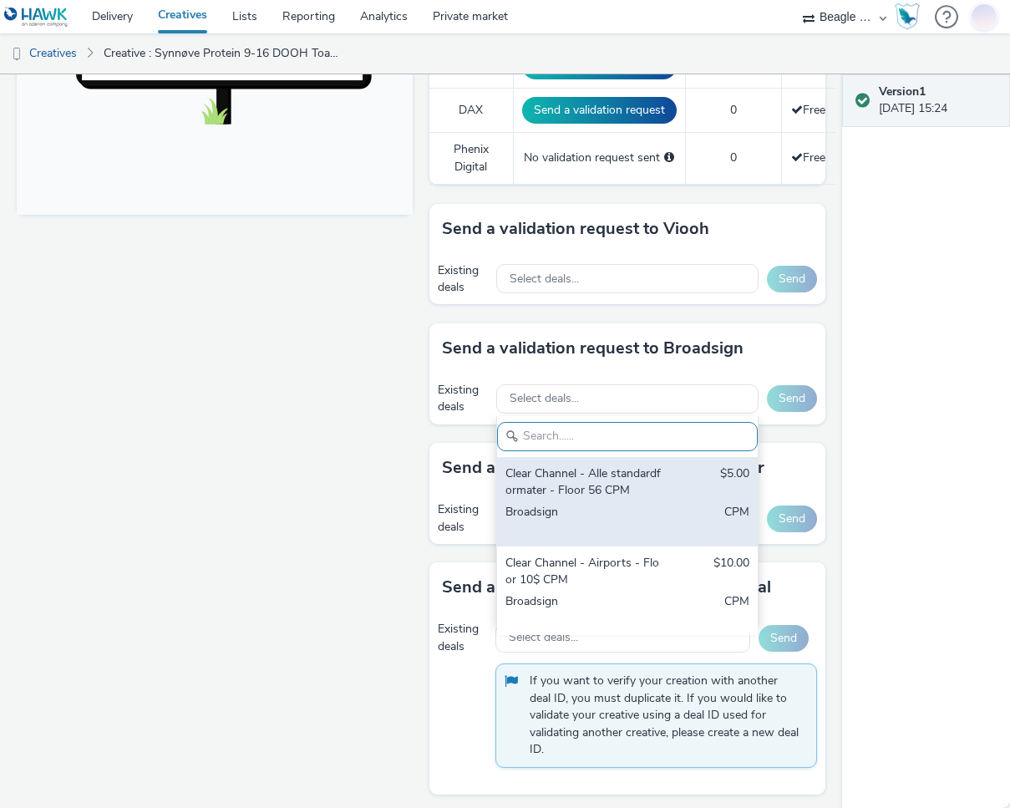
click at [616, 480] on div "Clear Channel - Alle standardformater - Floor 56 CPM" at bounding box center [585, 482] width 160 height 34
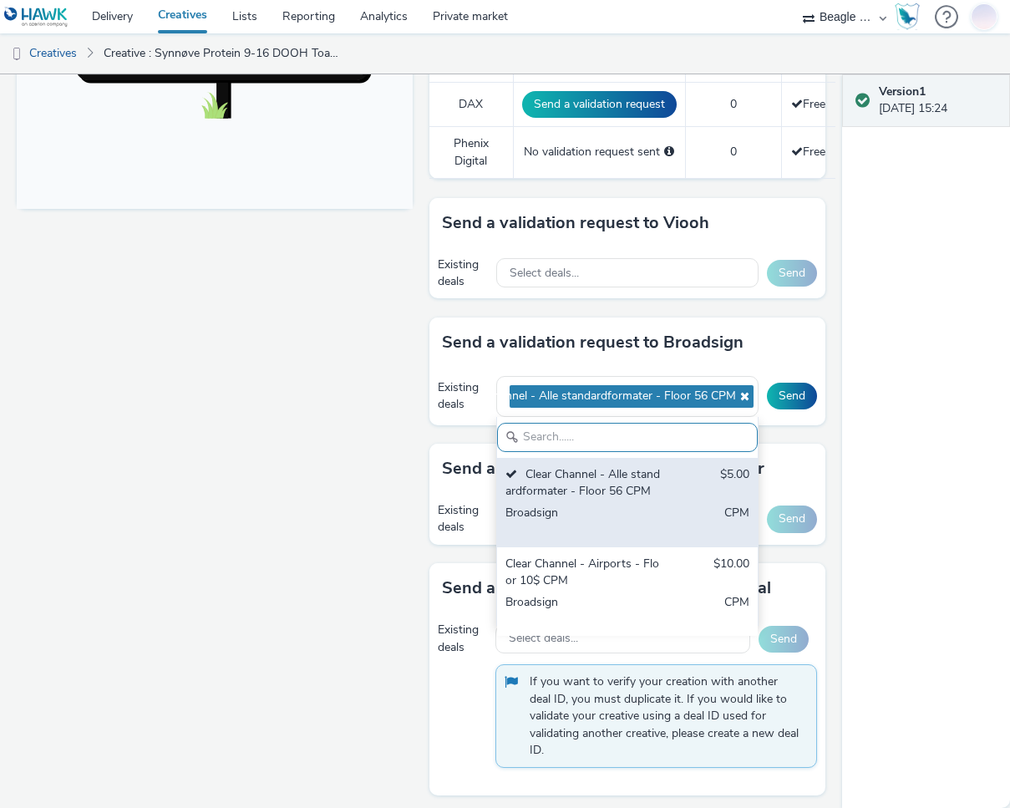
scroll to position [668, 0]
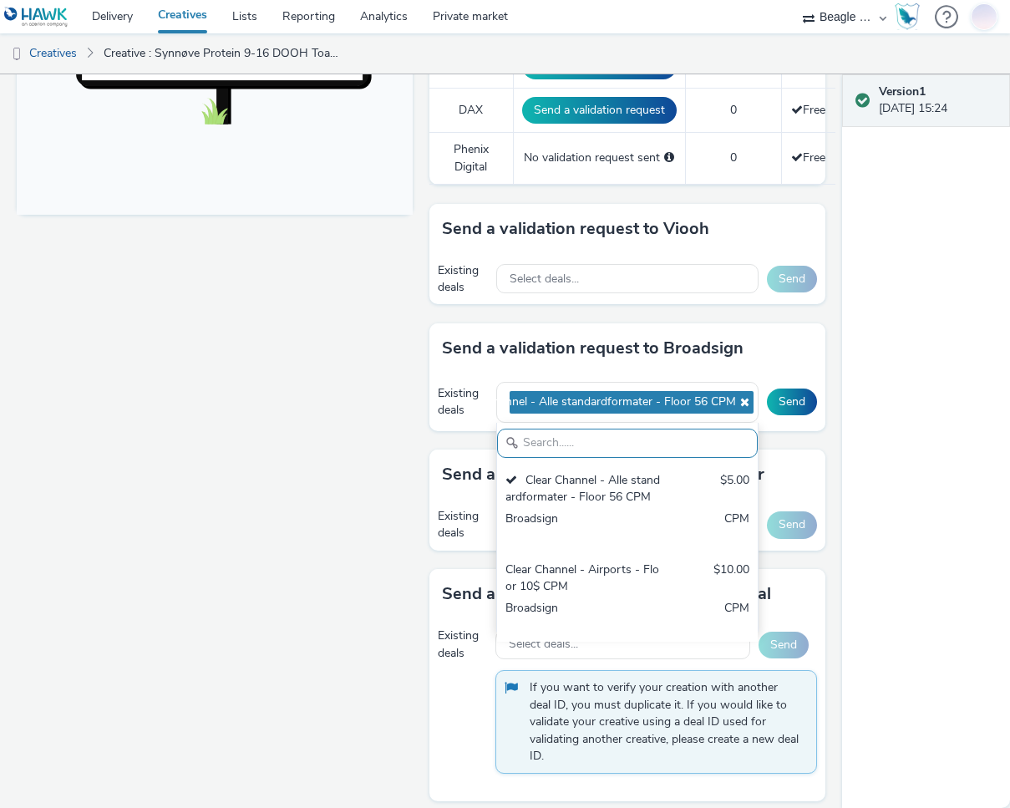
click at [307, 452] on div "Fullscreen" at bounding box center [219, 308] width 404 height 1556
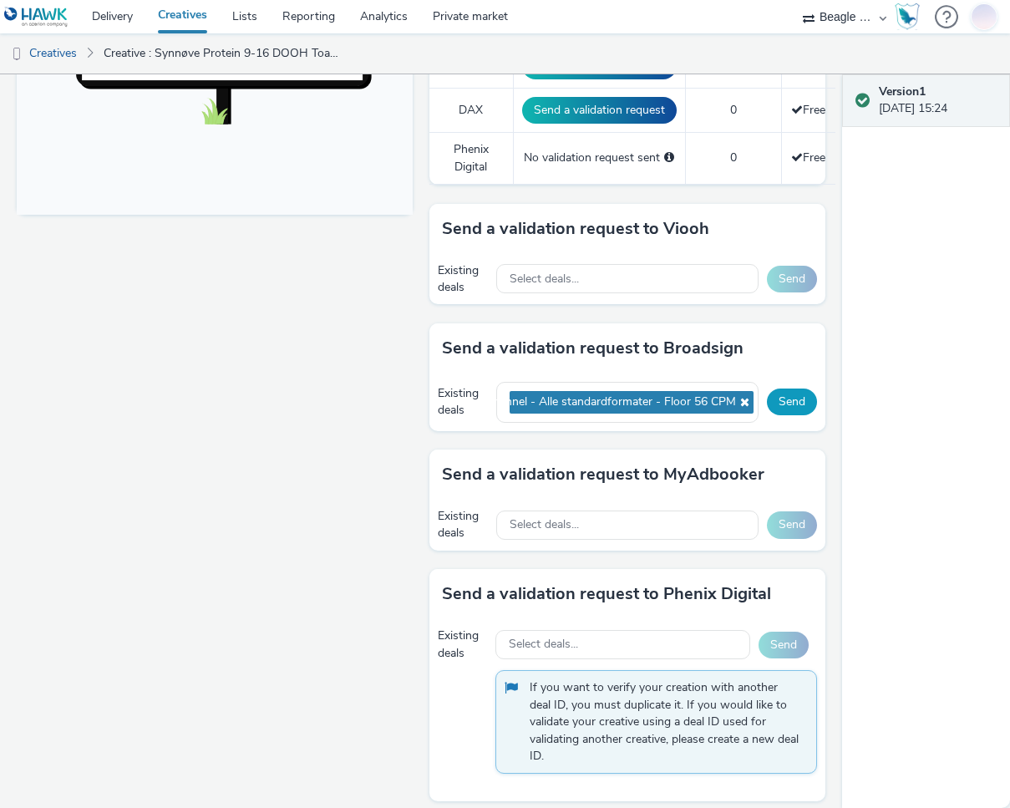
click at [785, 404] on button "Send" at bounding box center [792, 401] width 50 height 27
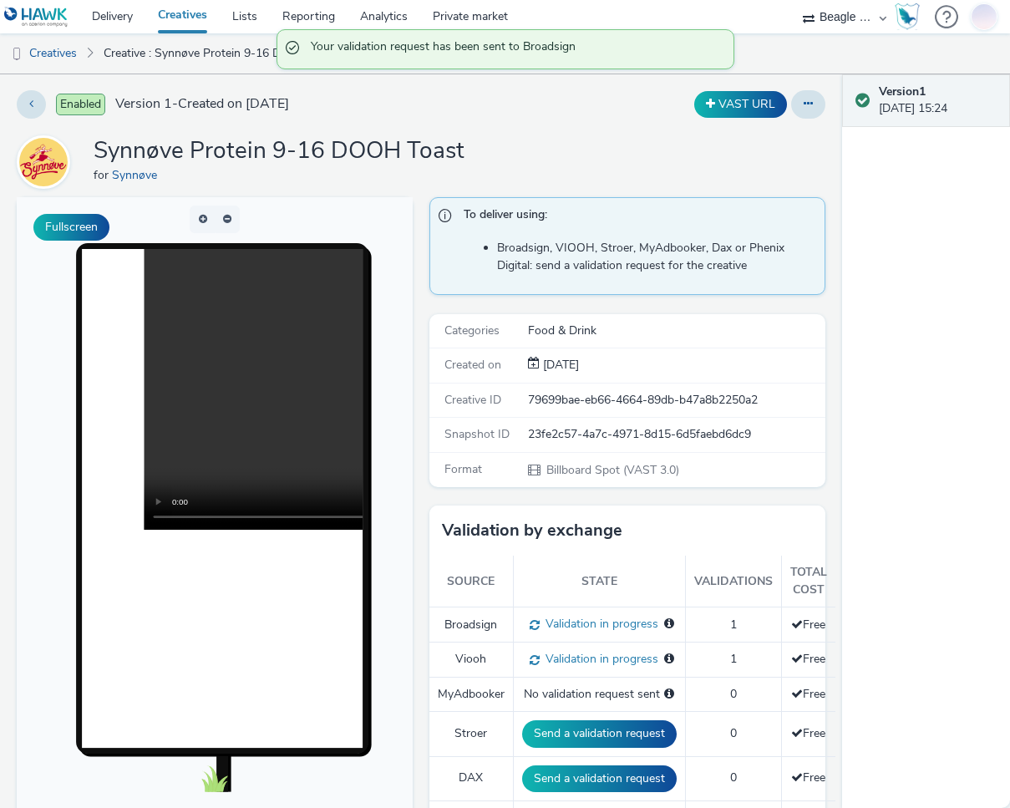
scroll to position [0, 0]
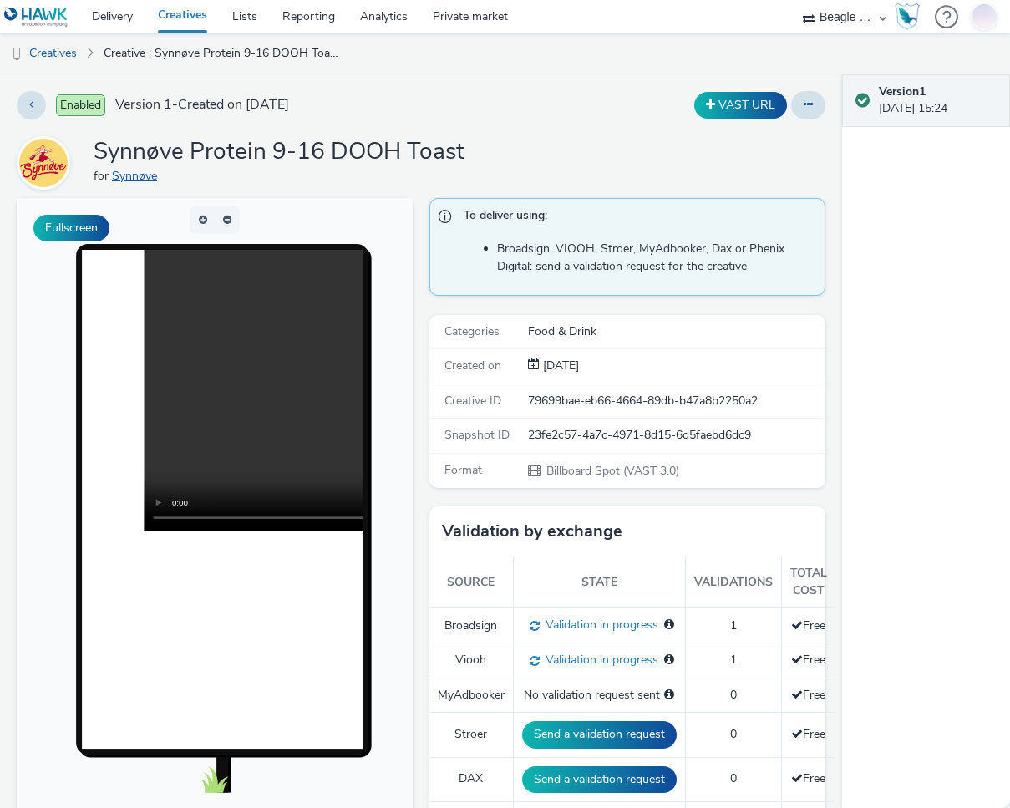
click at [123, 177] on link "Synnøve" at bounding box center [138, 176] width 52 height 16
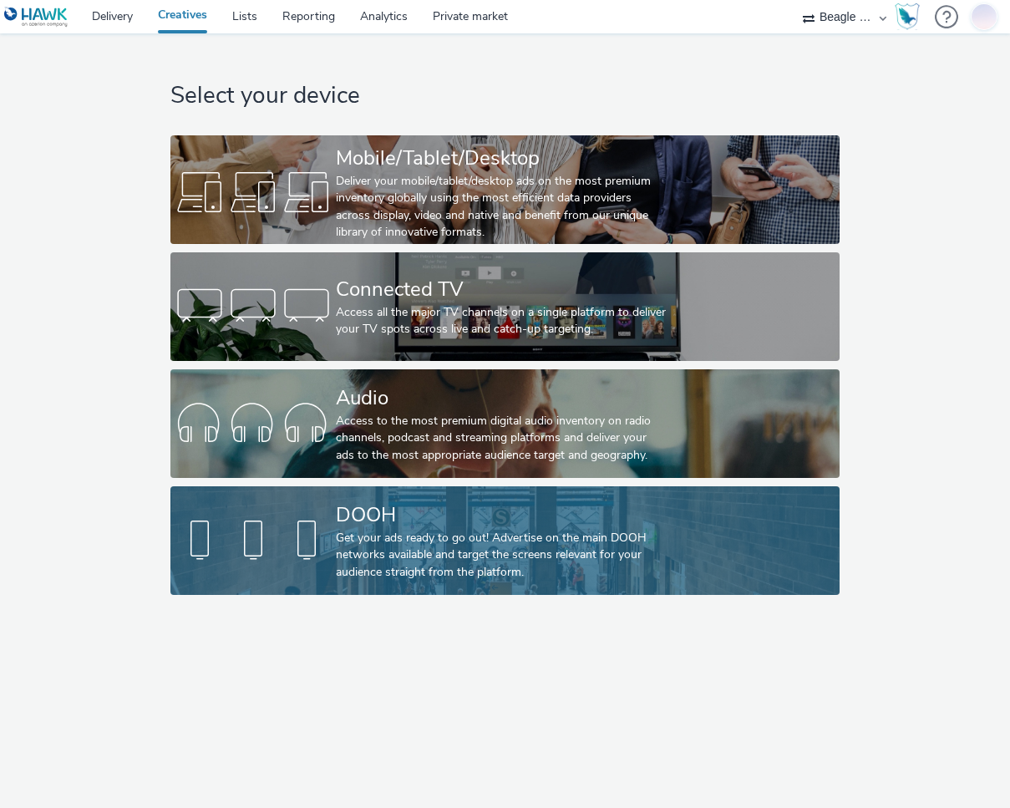
click at [632, 530] on div "Get your ads ready to go out! Advertise on the main DOOH networks available and…" at bounding box center [502, 555] width 332 height 51
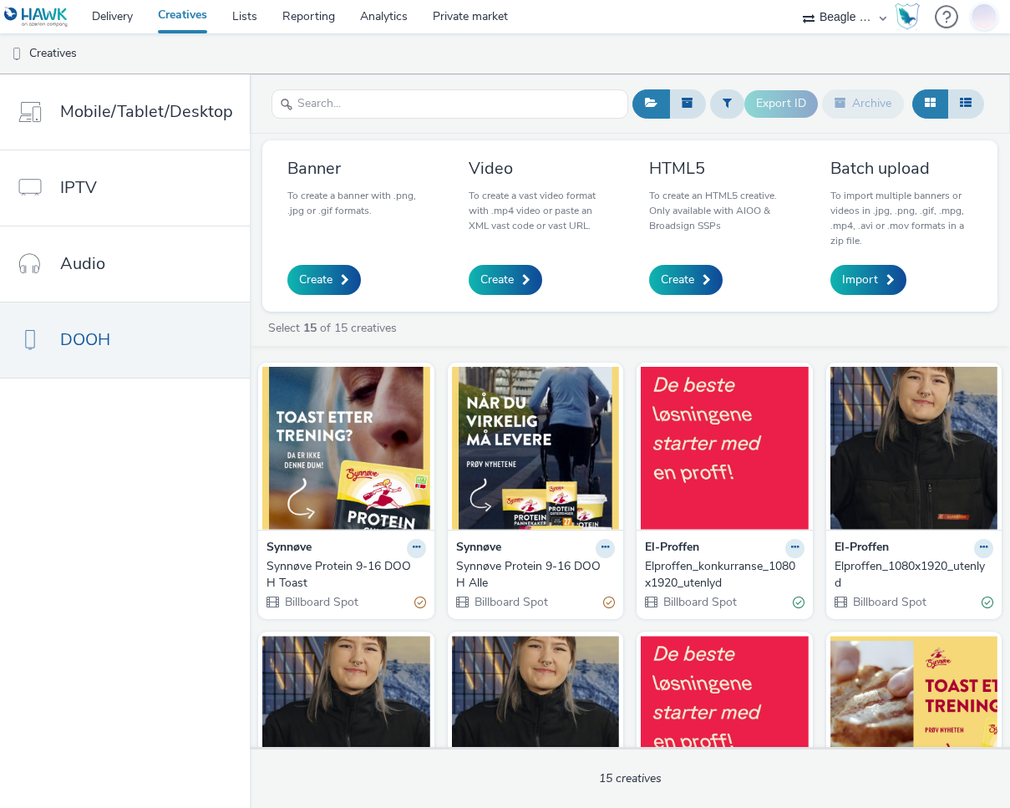
click at [525, 565] on div "Synnøve Protein 9-16 DOOH Alle" at bounding box center [532, 575] width 153 height 34
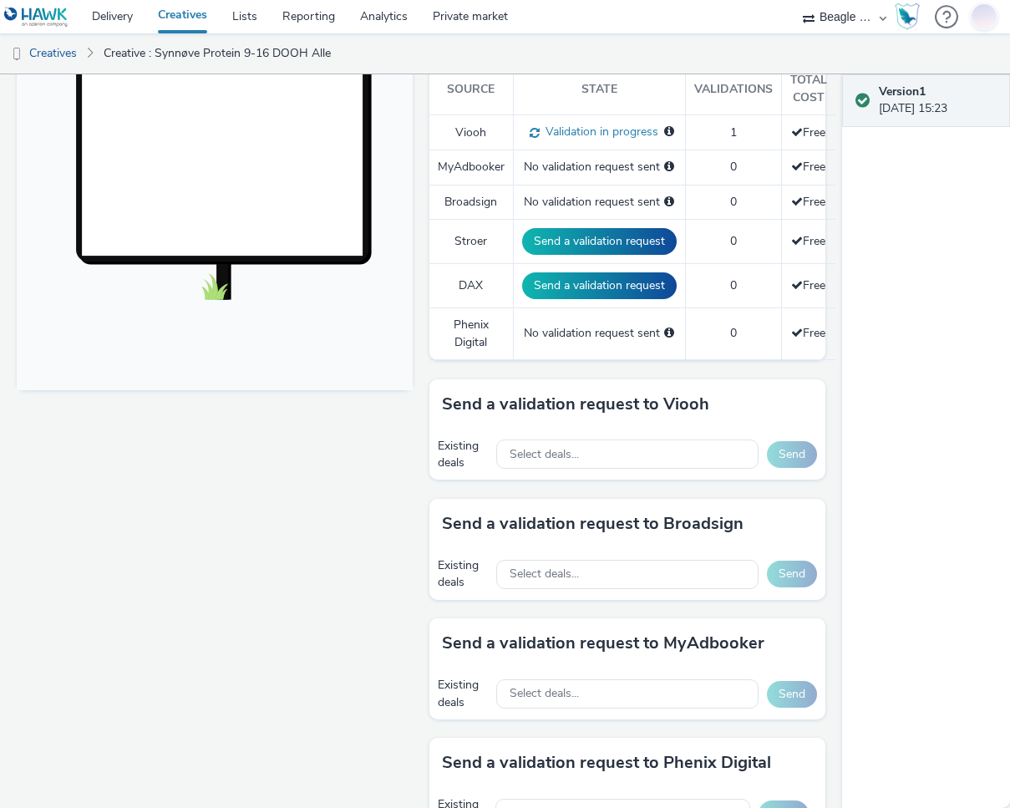
scroll to position [501, 0]
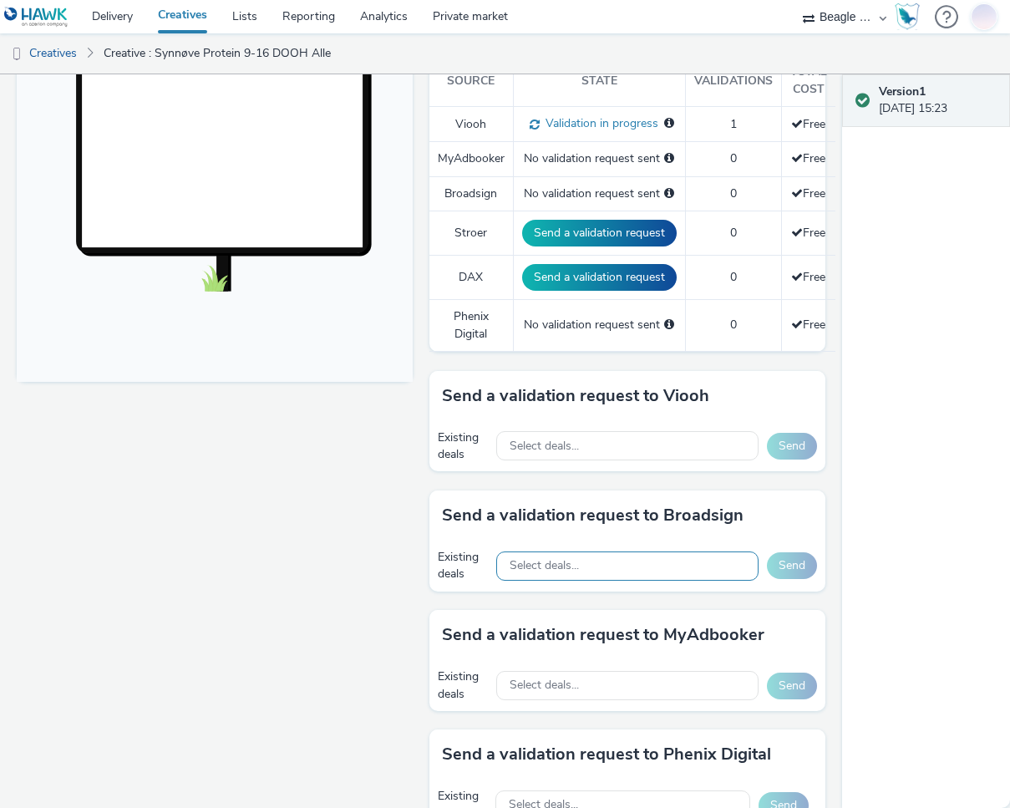
click at [522, 559] on span "Select deals..." at bounding box center [544, 566] width 69 height 14
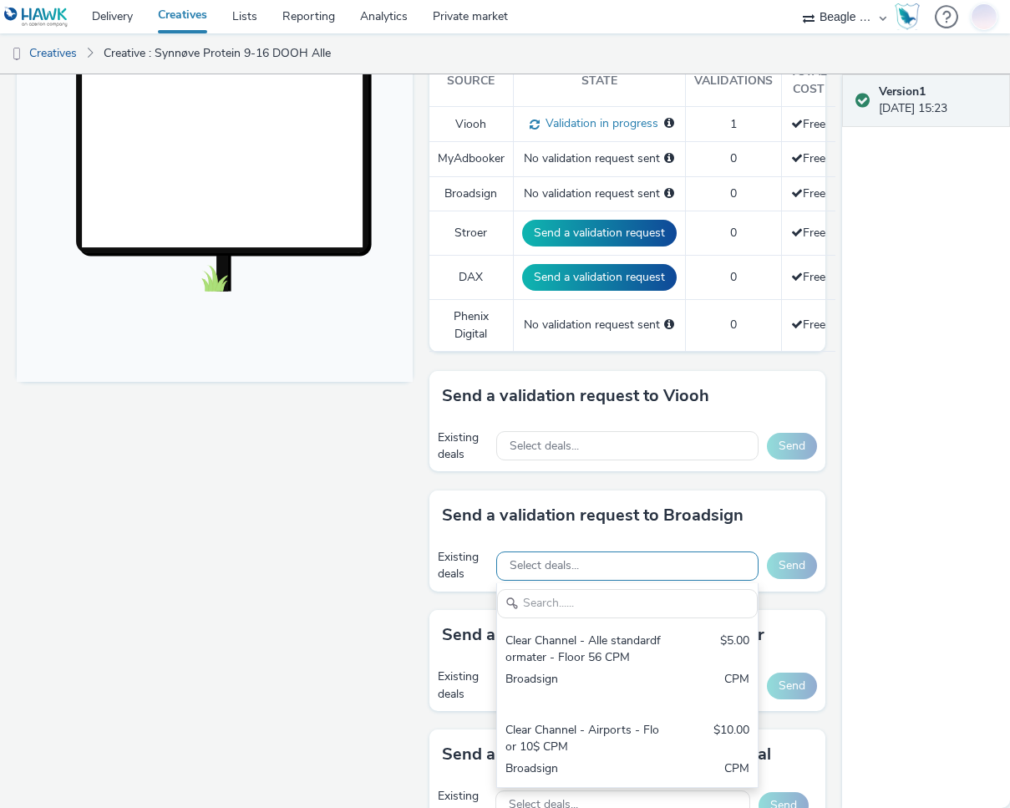
scroll to position [0, 0]
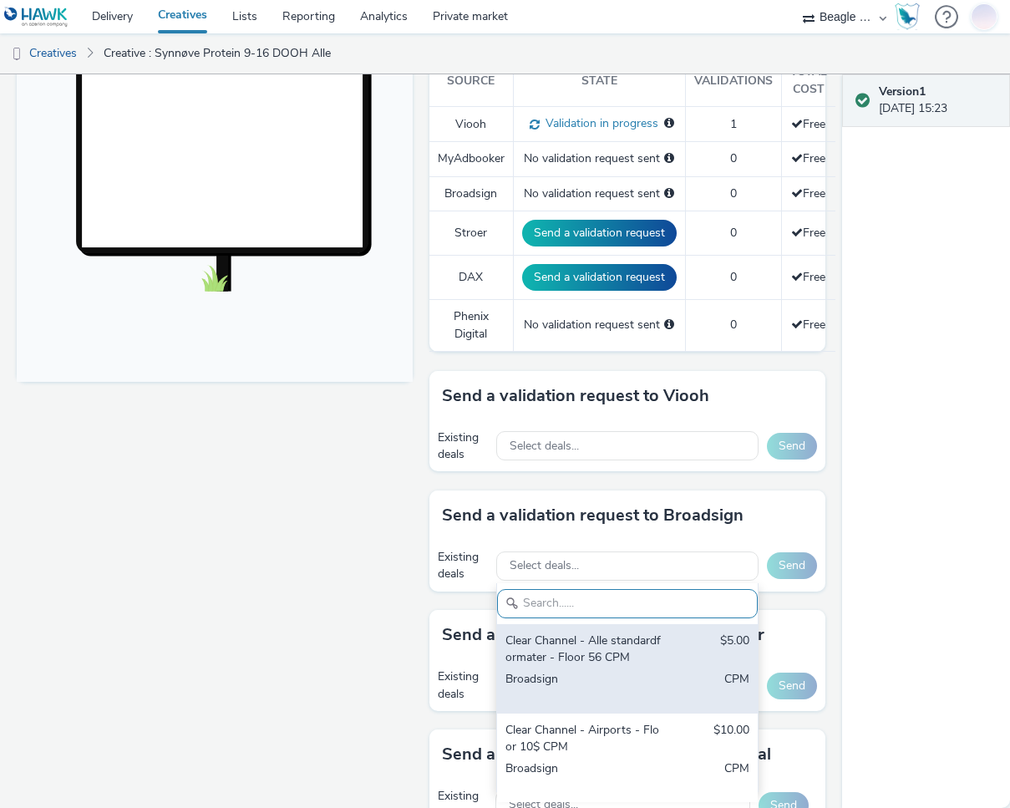
click at [602, 655] on div "Clear Channel - Alle standardformater - Floor 56 CPM" at bounding box center [585, 649] width 160 height 34
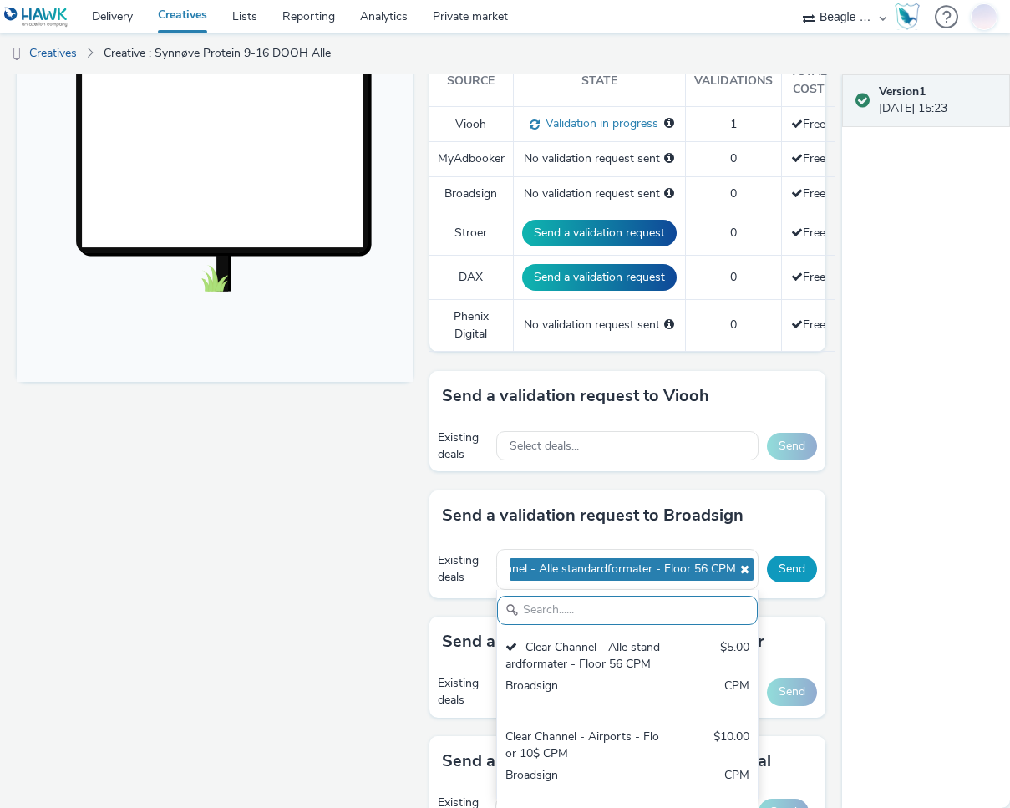
click at [783, 570] on button "Send" at bounding box center [792, 569] width 50 height 27
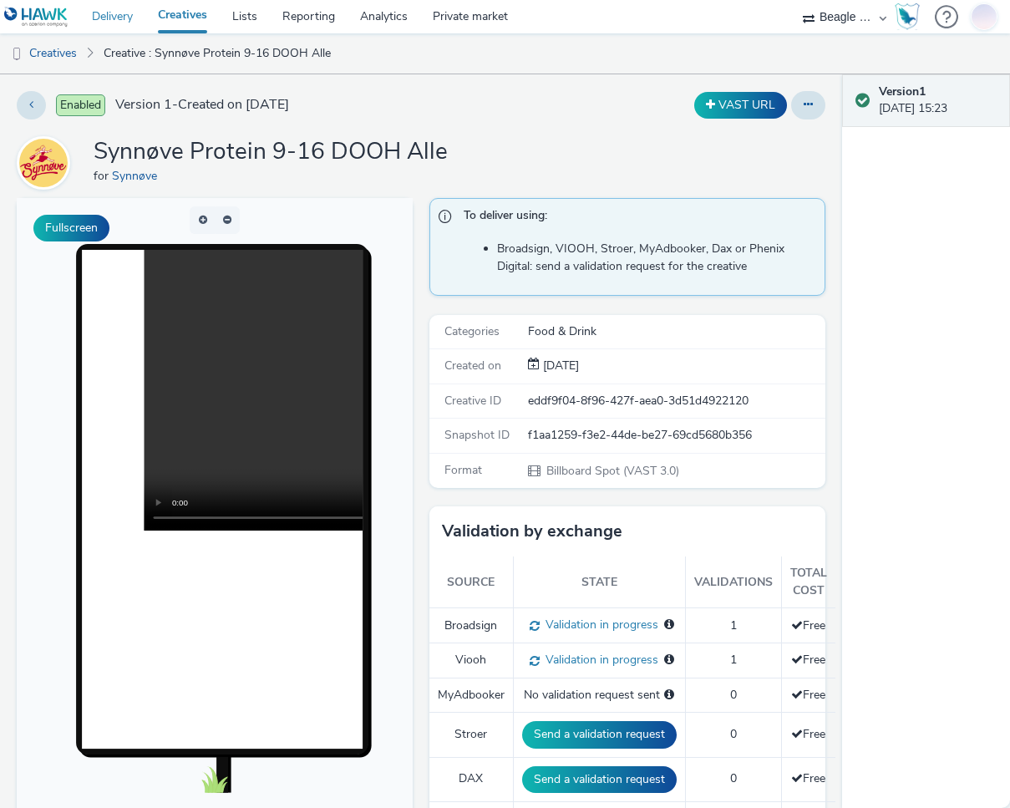
click at [124, 14] on link "Delivery" at bounding box center [112, 16] width 66 height 33
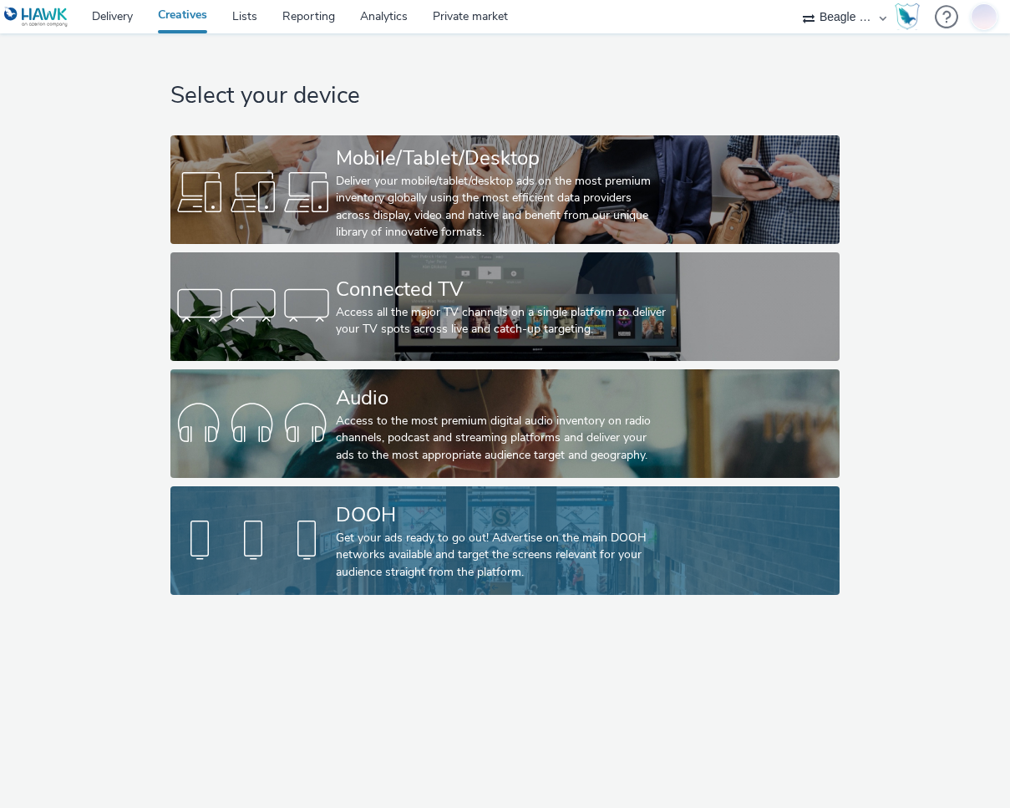
click at [662, 532] on div "Get your ads ready to go out! Advertise on the main DOOH networks available and…" at bounding box center [502, 555] width 332 height 51
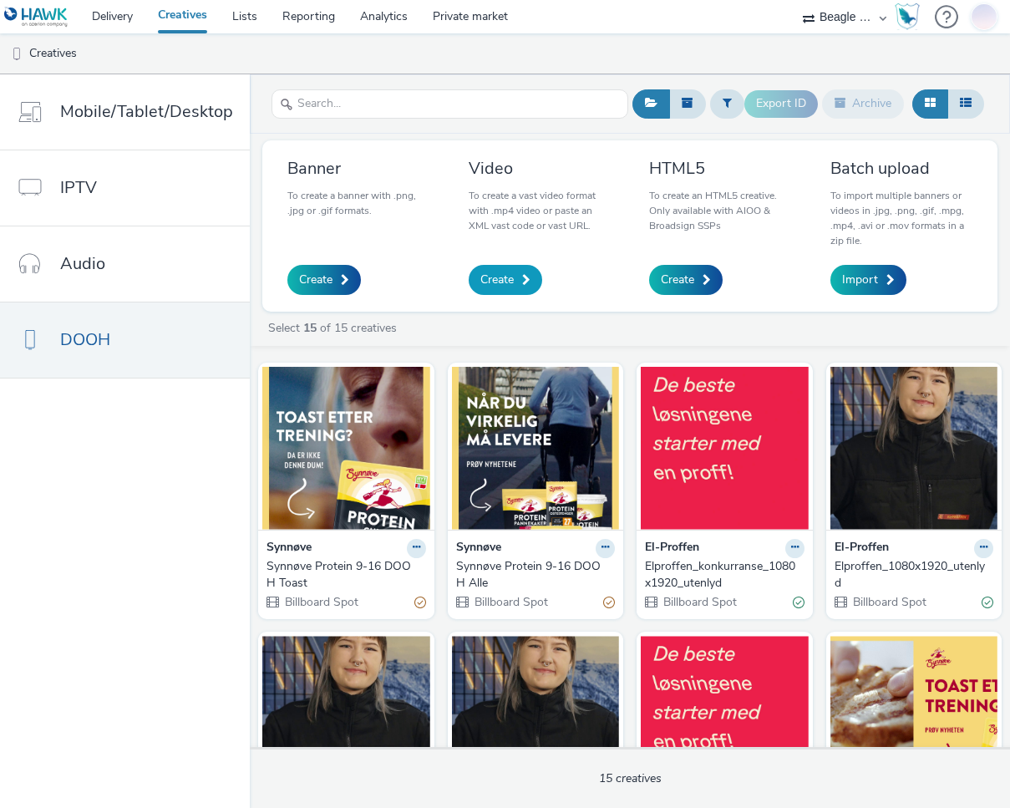
click at [515, 279] on link "Create" at bounding box center [506, 280] width 74 height 30
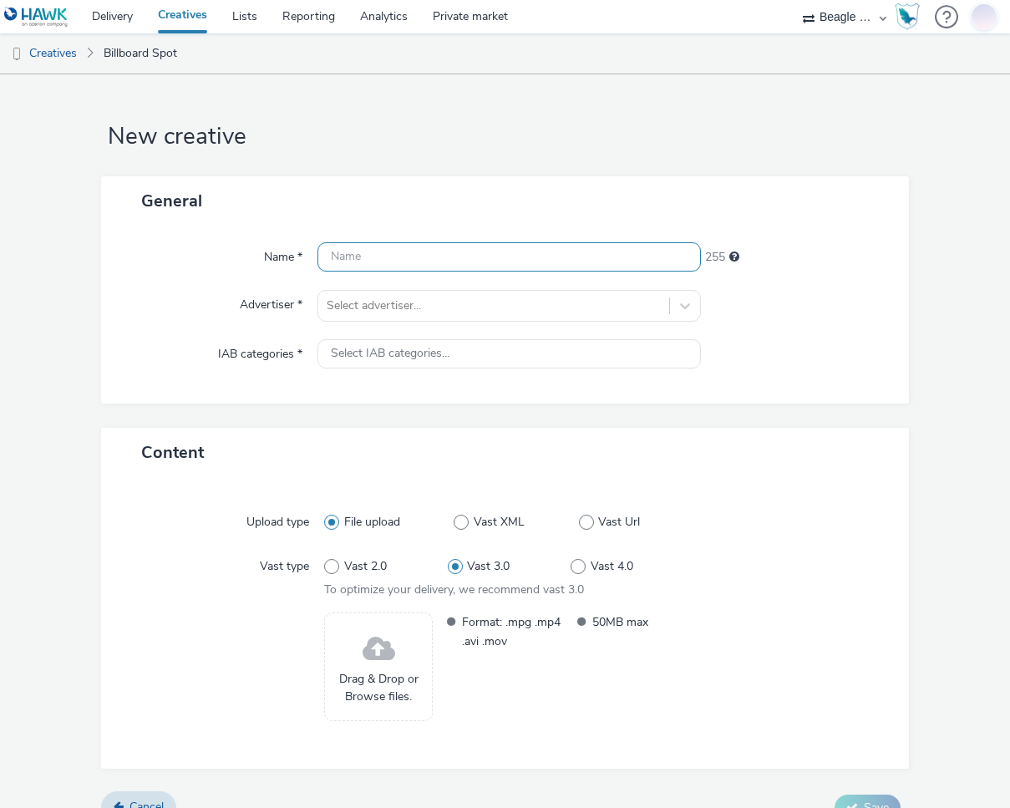
click at [379, 263] on input "text" at bounding box center [508, 256] width 383 height 29
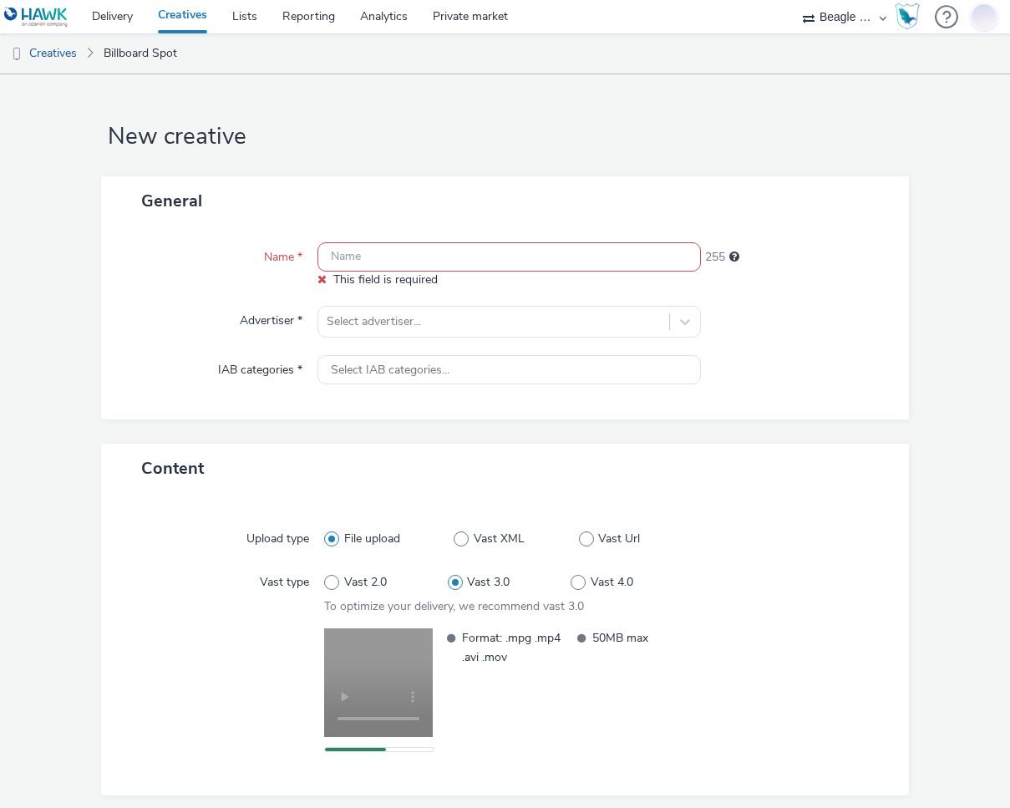
click at [366, 262] on input "text" at bounding box center [508, 256] width 383 height 29
paste input "Synnøve 16-9 Toast Dagens Media"
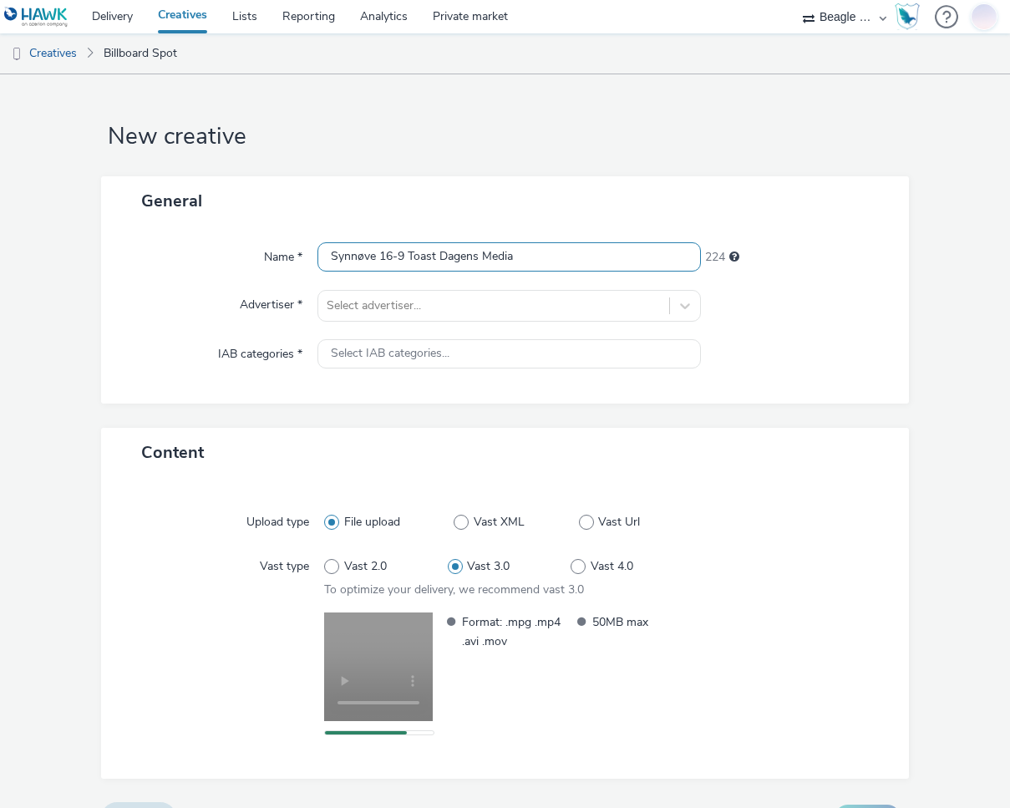
click at [378, 255] on input "Synnøve 16-9 Toast Dagens Media" at bounding box center [508, 256] width 383 height 29
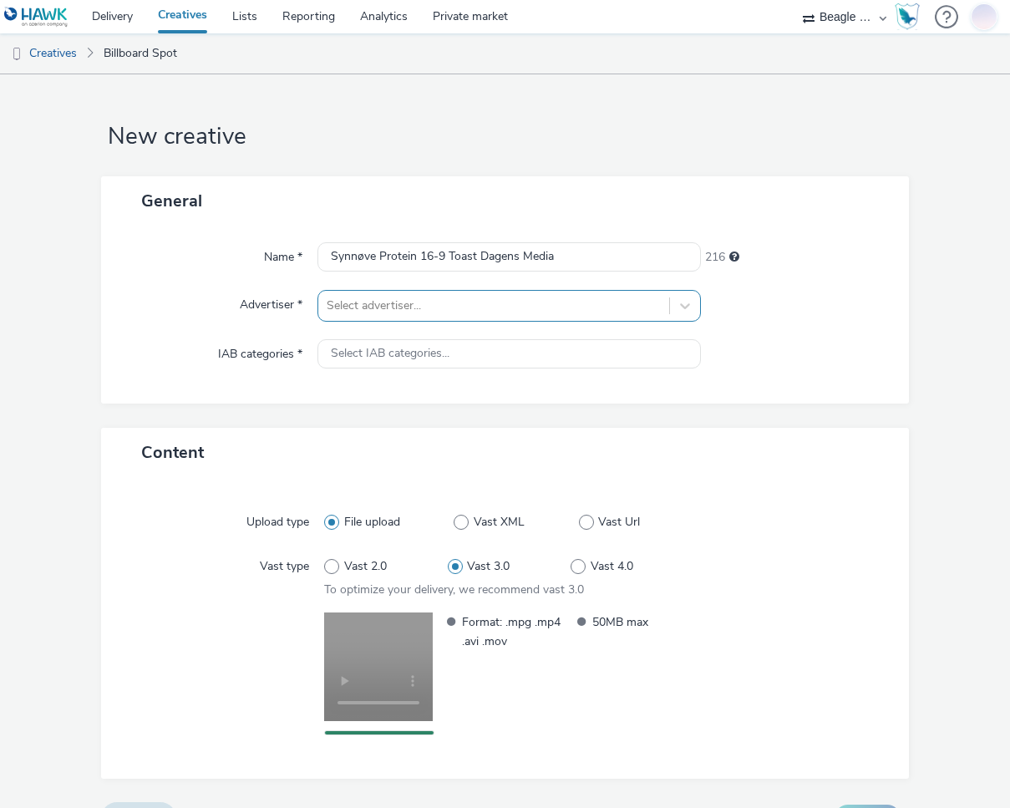
click at [371, 306] on div at bounding box center [494, 306] width 334 height 20
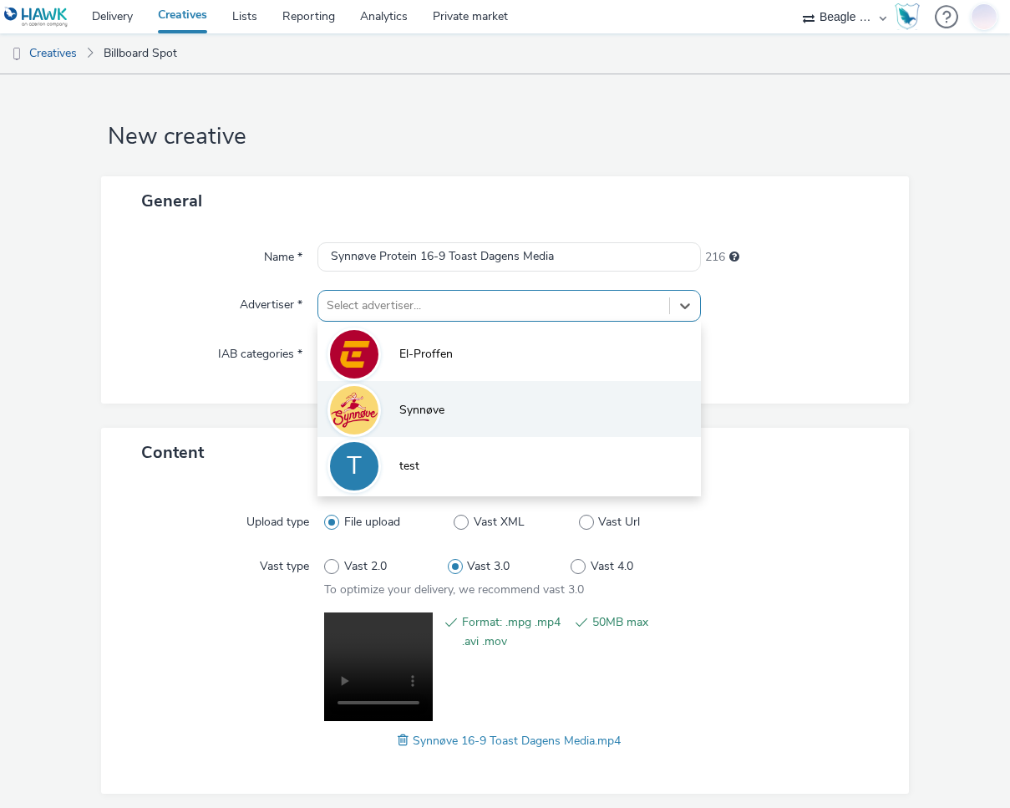
click at [430, 408] on span "Synnøve" at bounding box center [421, 410] width 45 height 17
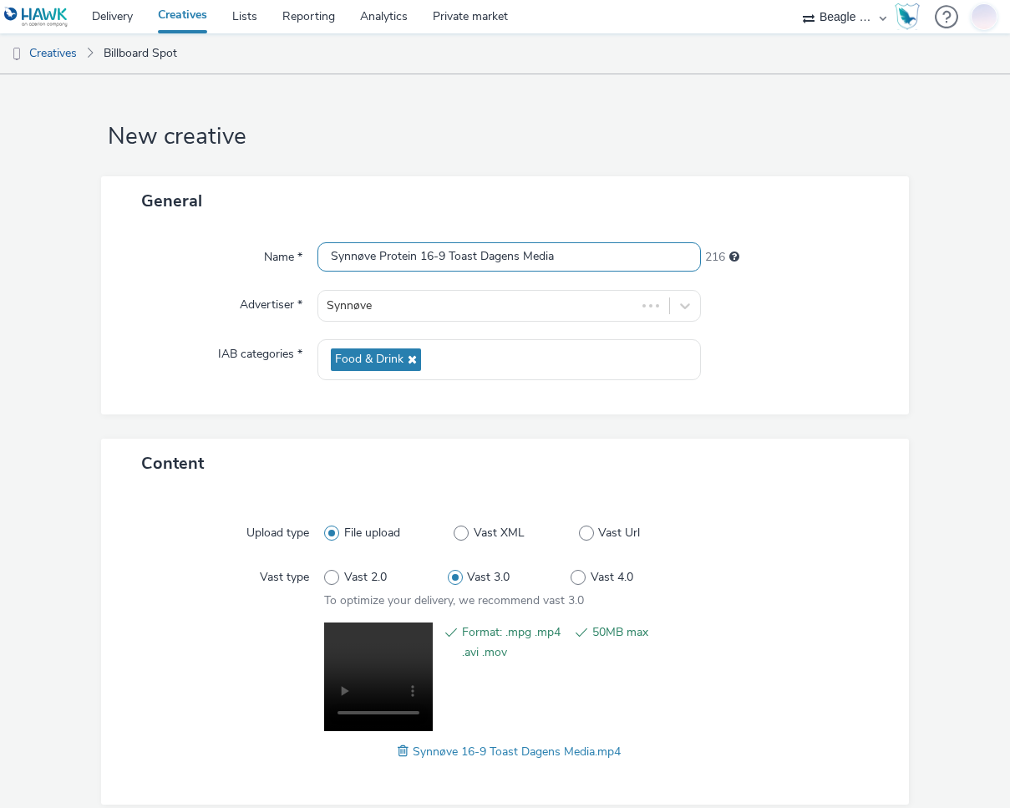
click at [586, 255] on input "Synnøve Protein 16-9 Toast Dagens Media" at bounding box center [508, 256] width 383 height 29
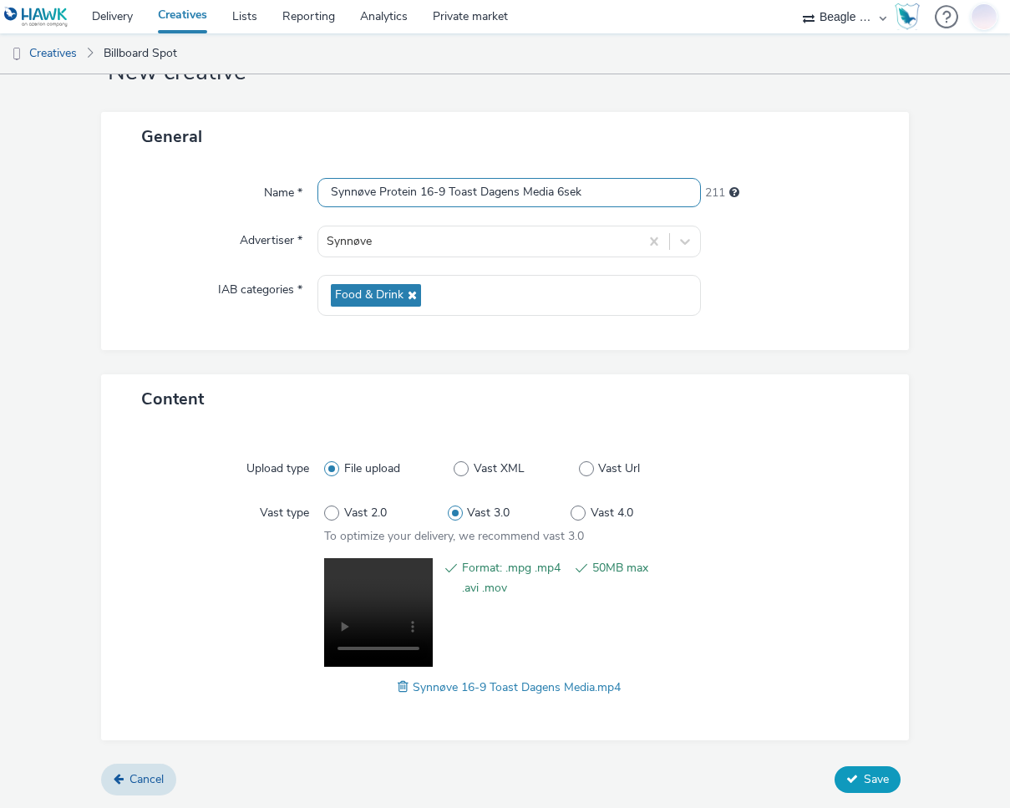
type input "Synnøve Protein 16-9 Toast Dagens Media 6sek"
click at [857, 787] on button "Save" at bounding box center [868, 779] width 66 height 27
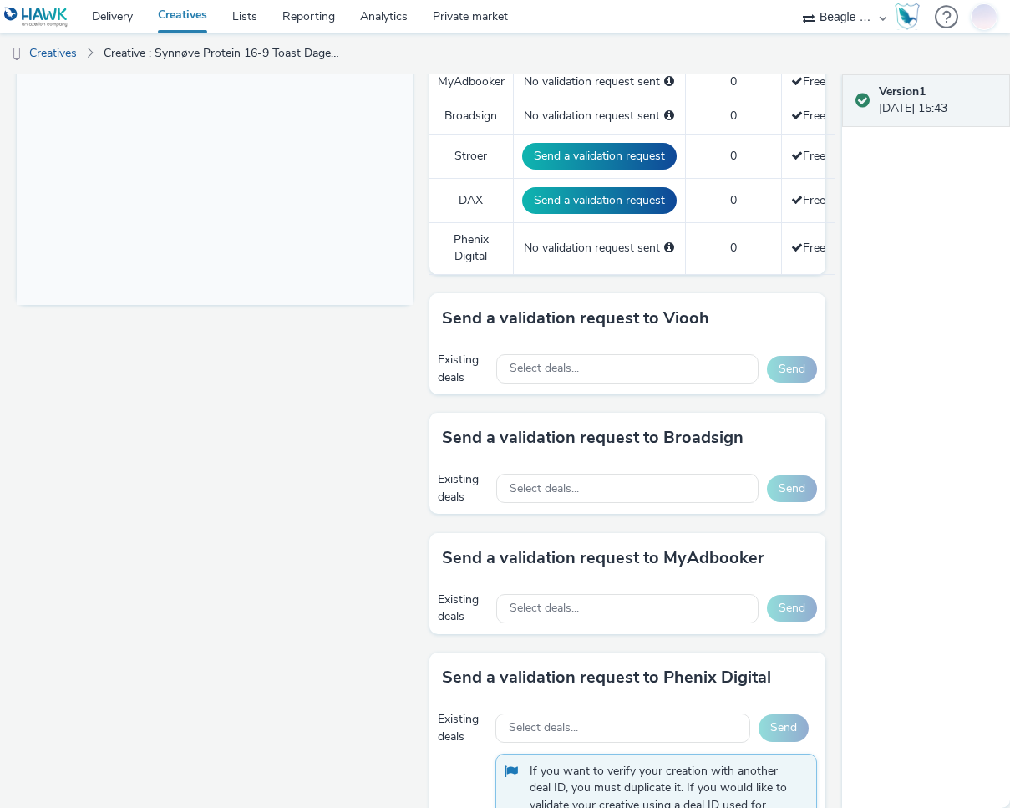
scroll to position [585, 0]
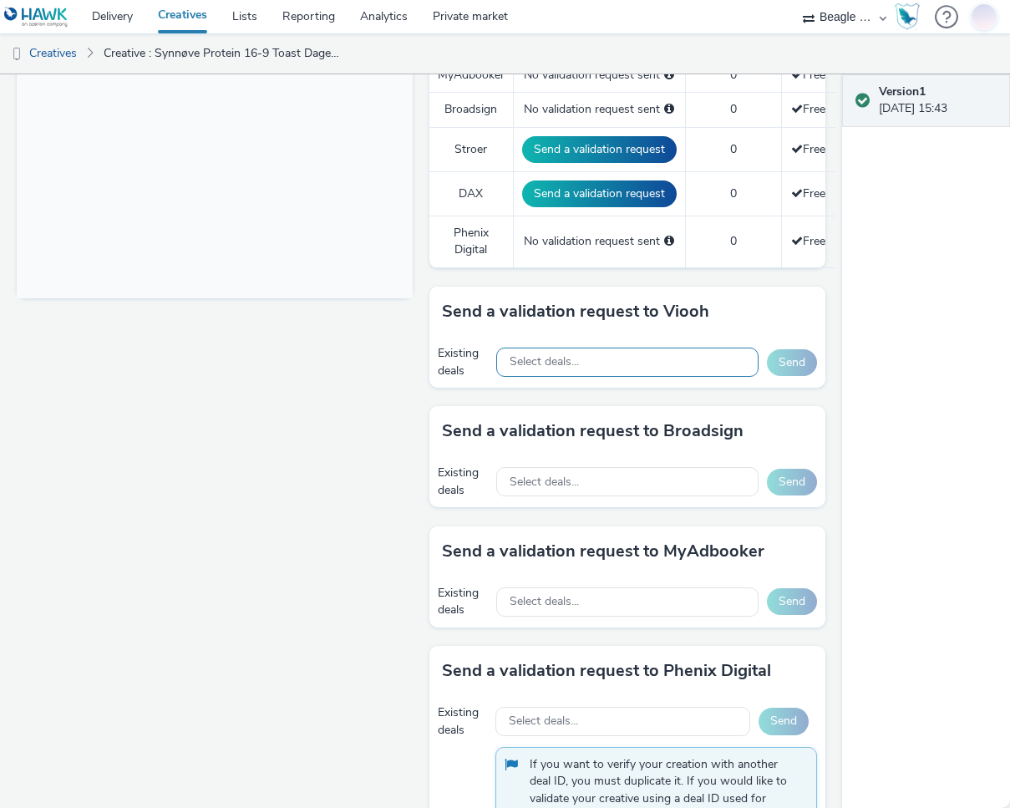
click at [563, 360] on span "Select deals..." at bounding box center [544, 362] width 69 height 14
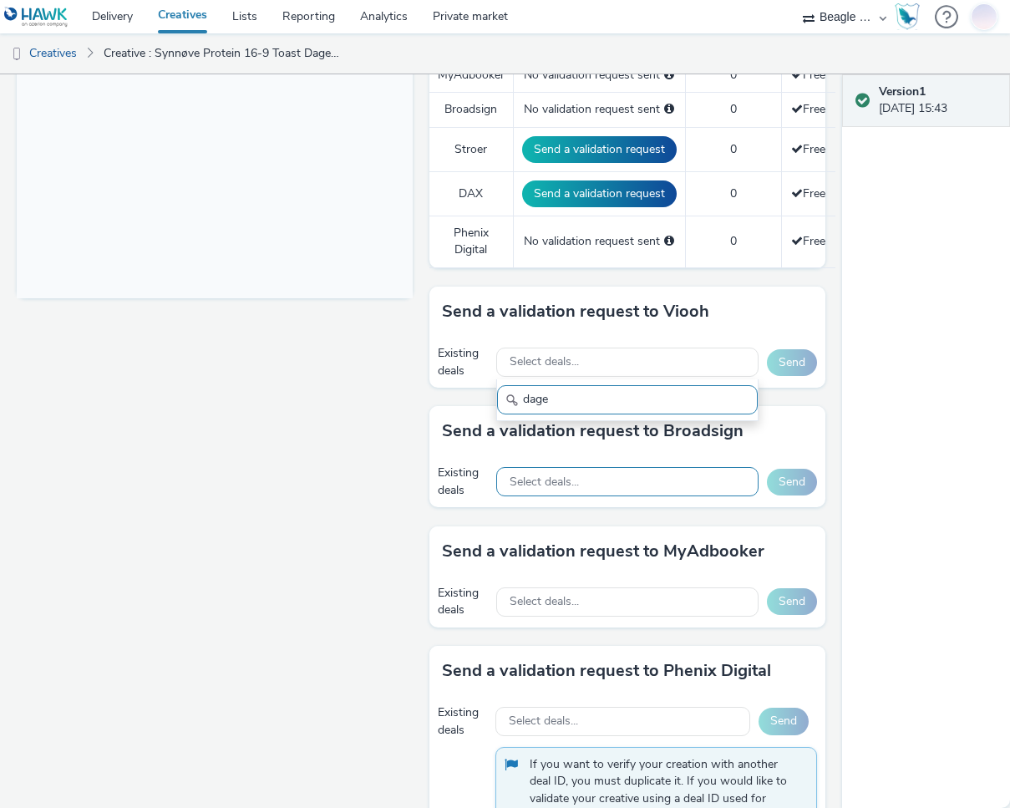
type input "dage"
click at [558, 495] on div "Select deals..." at bounding box center [626, 481] width 261 height 29
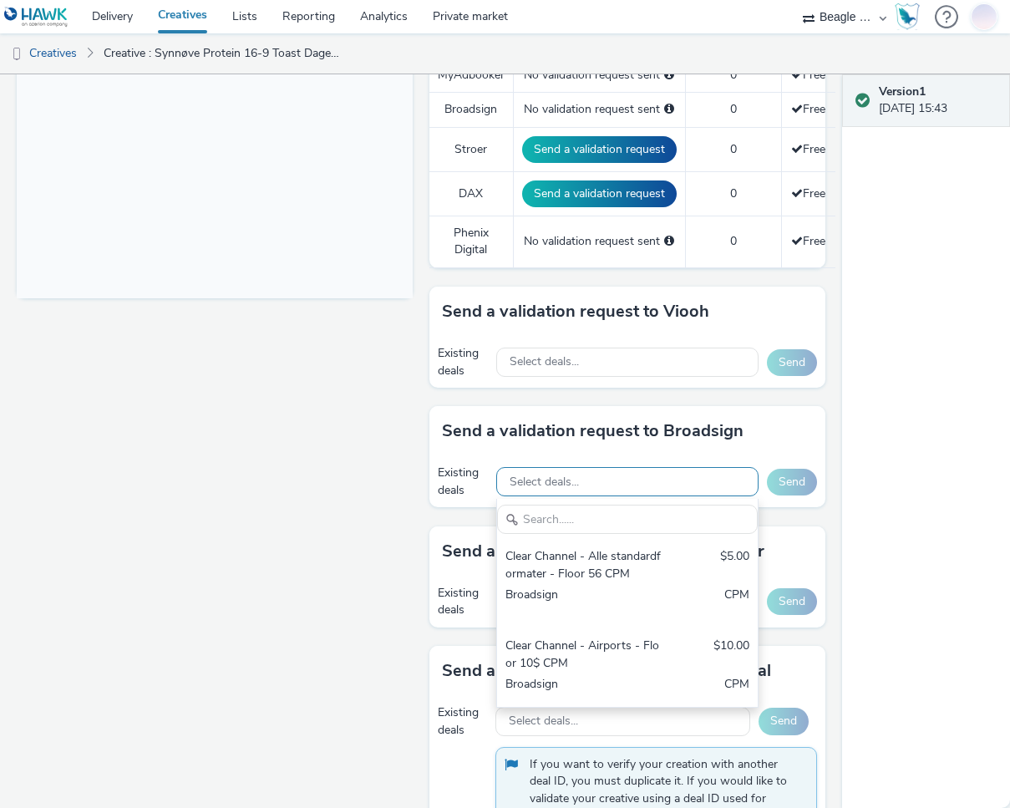
scroll to position [0, 0]
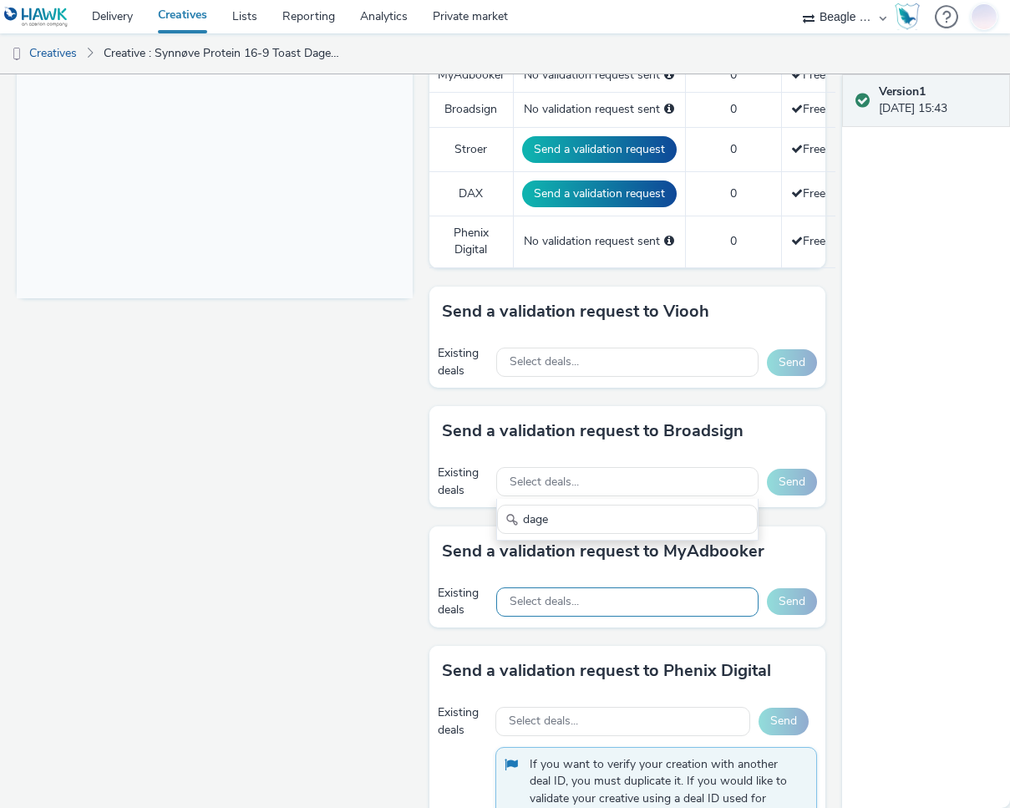
type input "dage"
click at [542, 601] on span "Select deals..." at bounding box center [544, 602] width 69 height 14
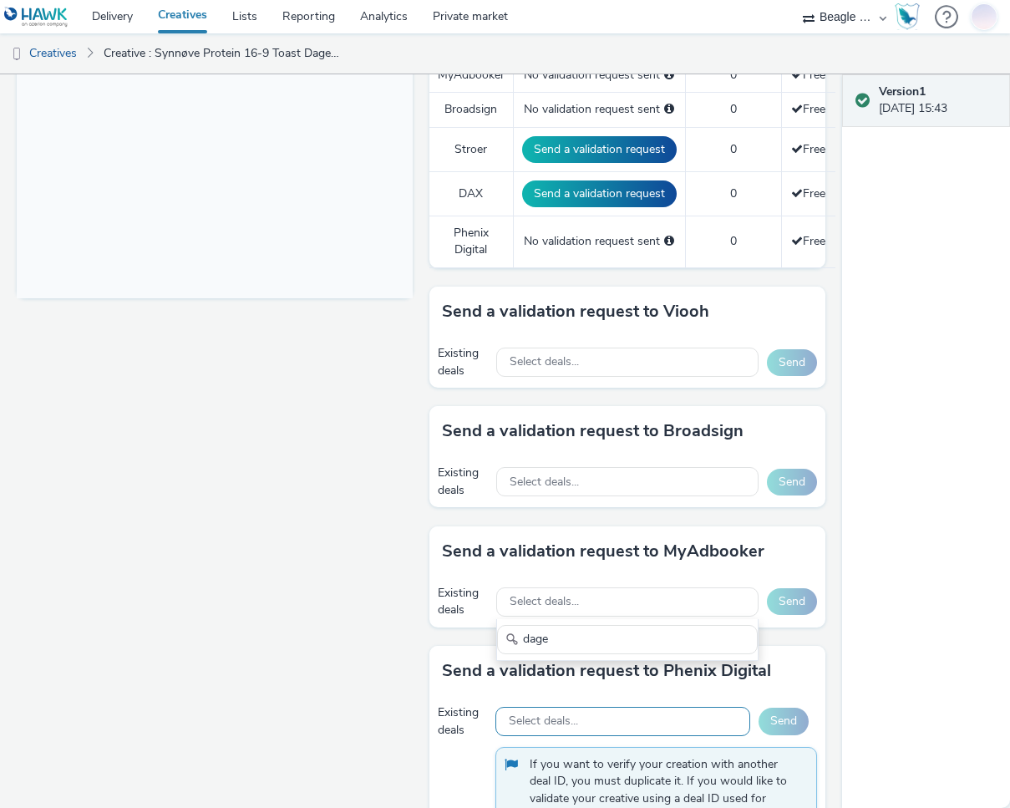
type input "dage"
click at [548, 735] on div "Select deals..." at bounding box center [622, 721] width 255 height 29
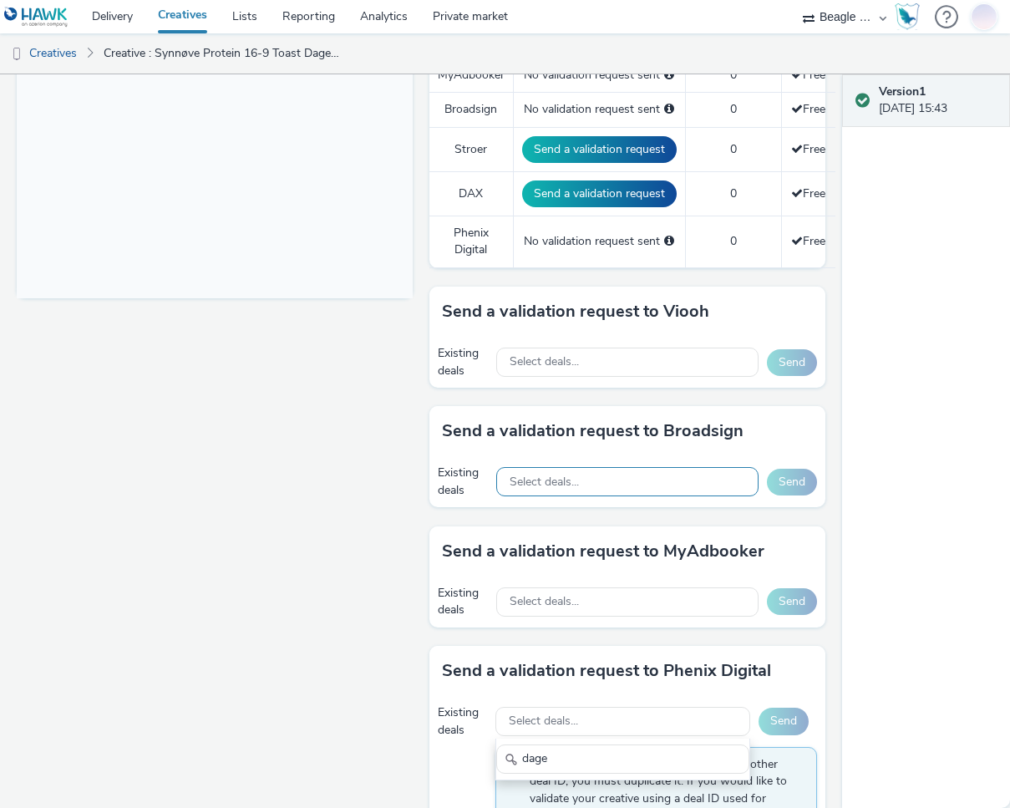
type input "dage"
click at [559, 485] on span "Select deals..." at bounding box center [544, 482] width 69 height 14
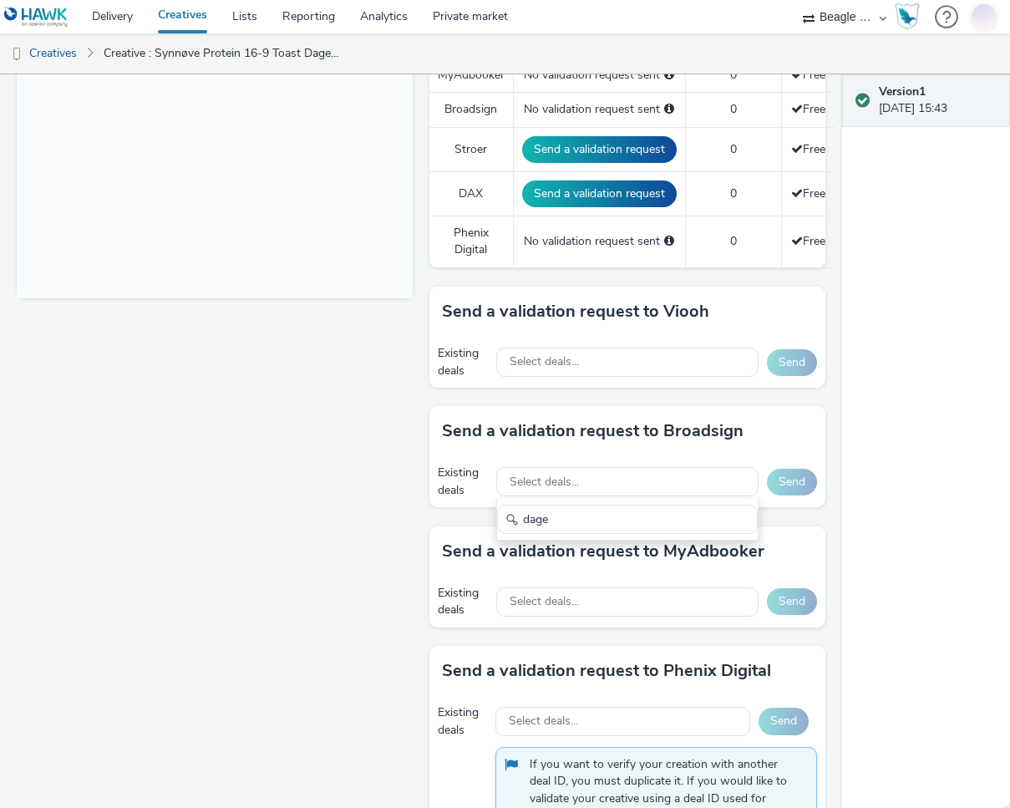
type input "dage"
click at [358, 527] on div "Fullscreen" at bounding box center [219, 388] width 404 height 1550
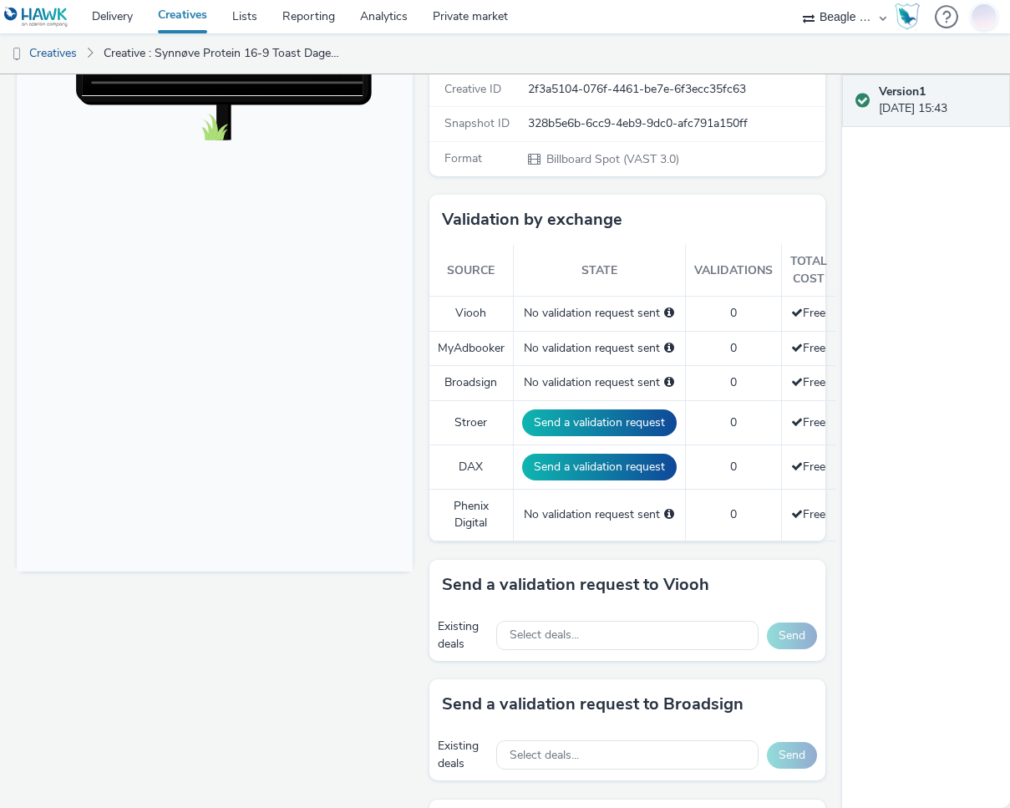
scroll to position [501, 0]
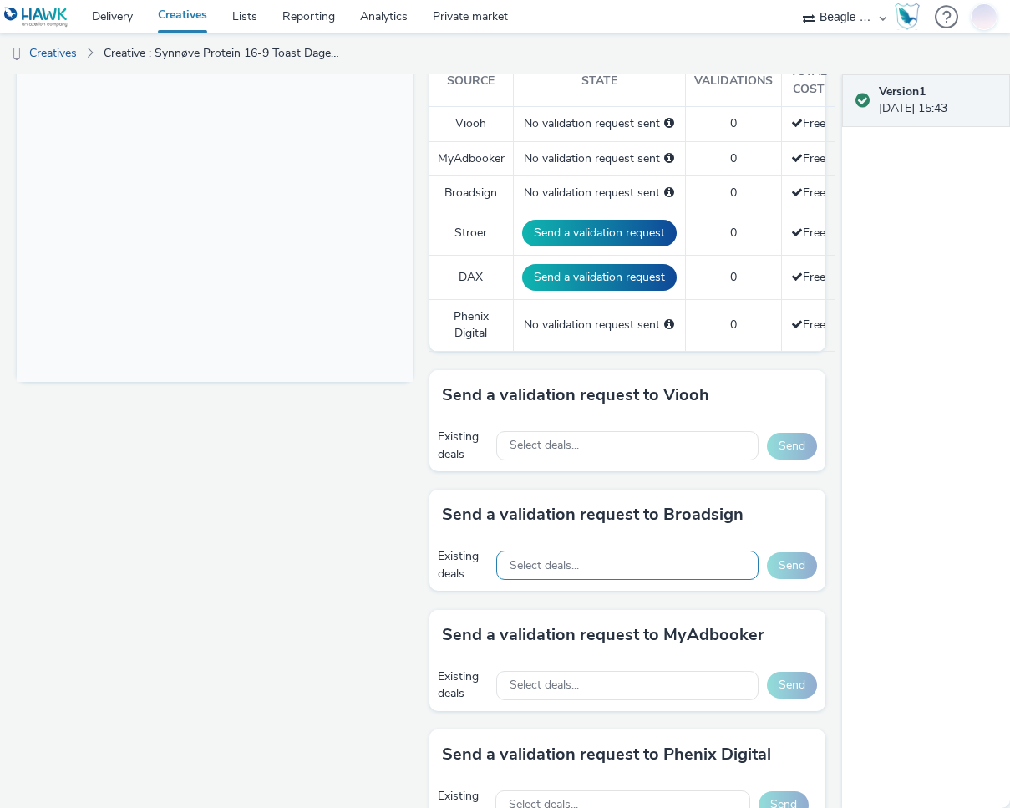
click at [532, 567] on span "Select deals..." at bounding box center [544, 566] width 69 height 14
click at [550, 598] on input "text" at bounding box center [627, 602] width 260 height 29
click at [556, 596] on input "ocea" at bounding box center [627, 602] width 260 height 29
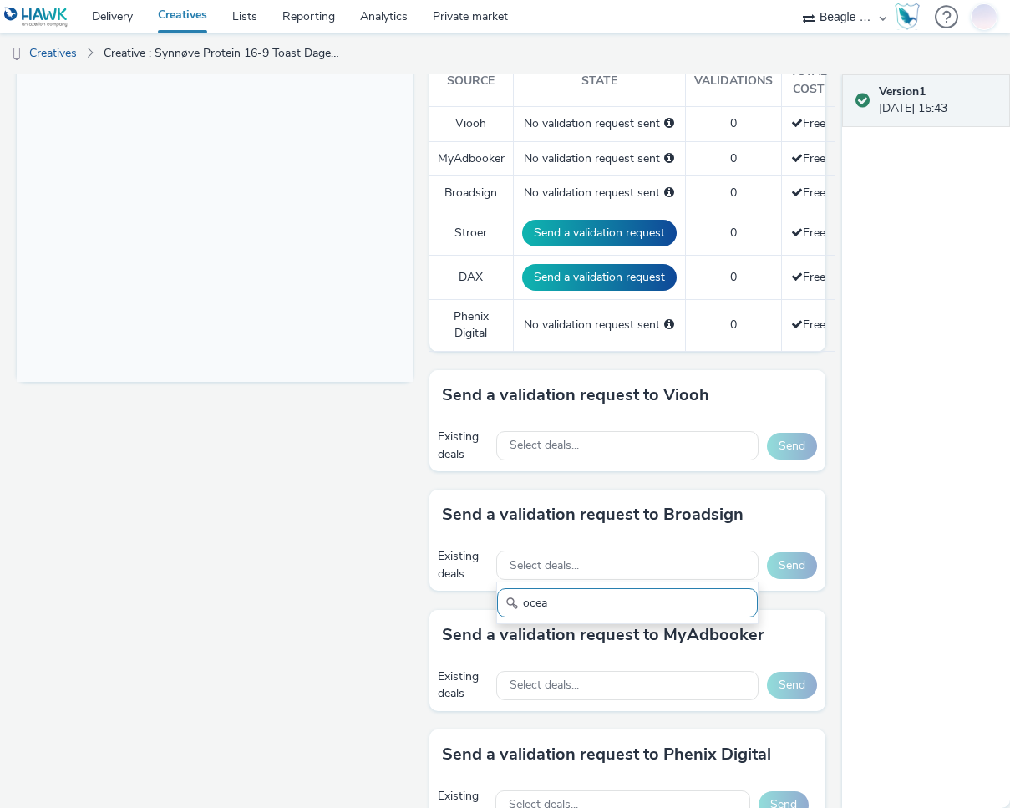
click at [556, 596] on input "ocea" at bounding box center [627, 602] width 260 height 29
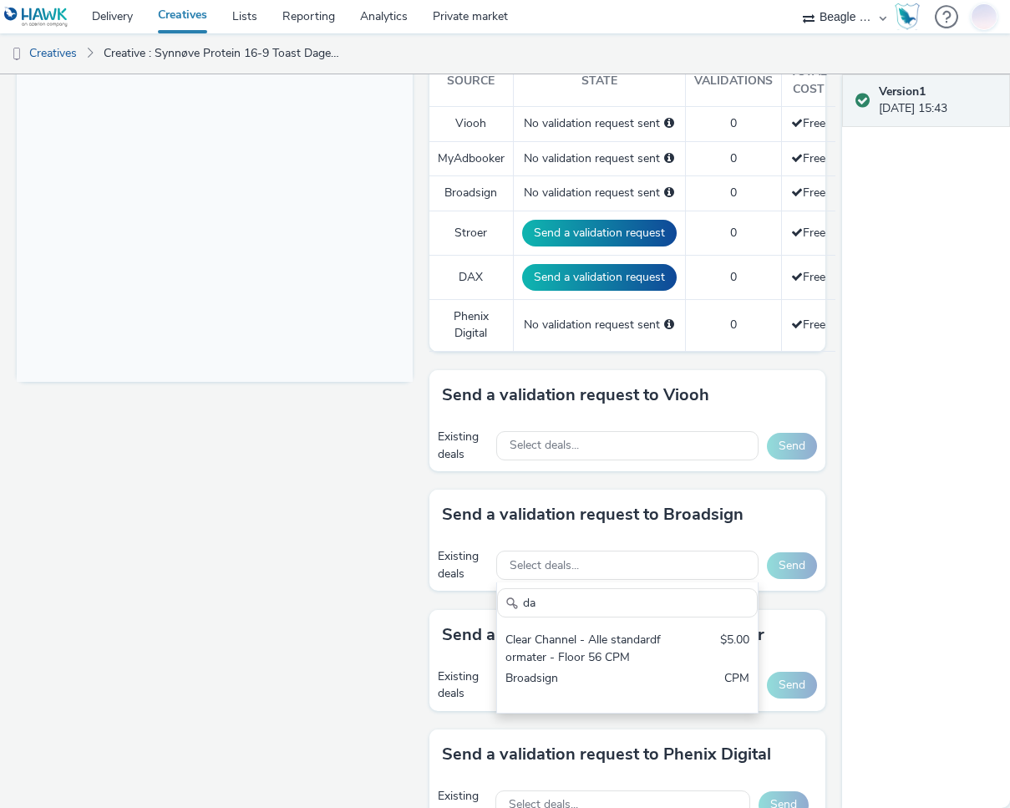
type input "da"
click at [327, 599] on div "Fullscreen" at bounding box center [219, 472] width 404 height 1550
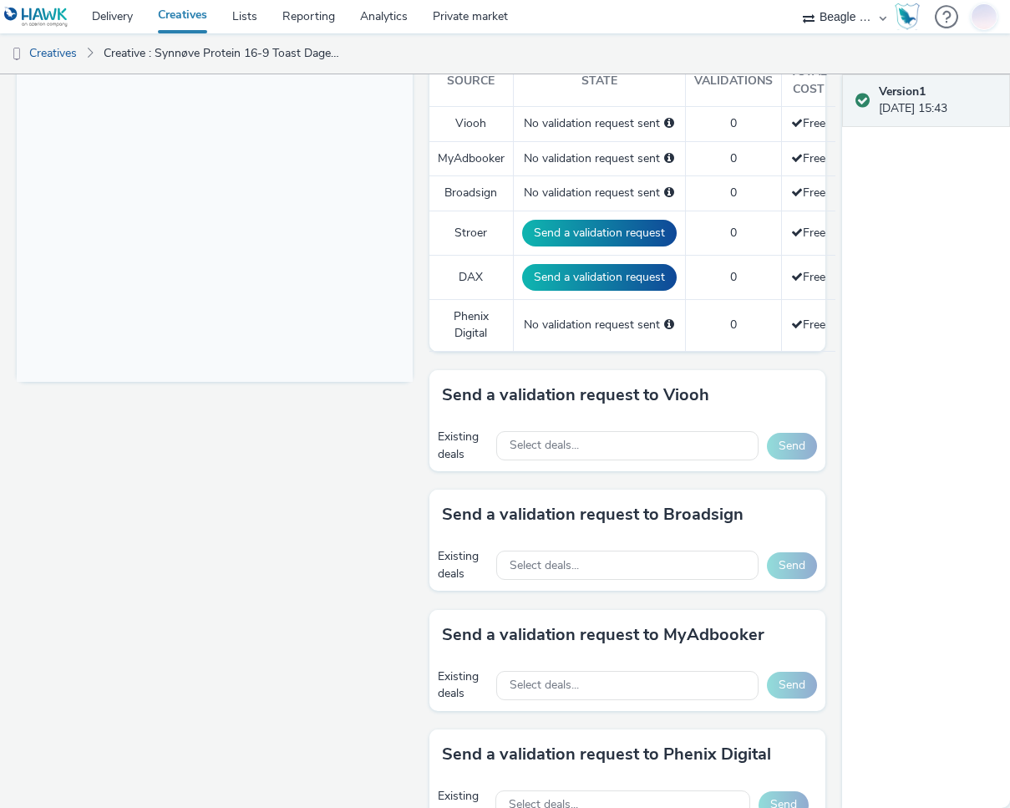
click at [37, 11] on img at bounding box center [36, 17] width 64 height 21
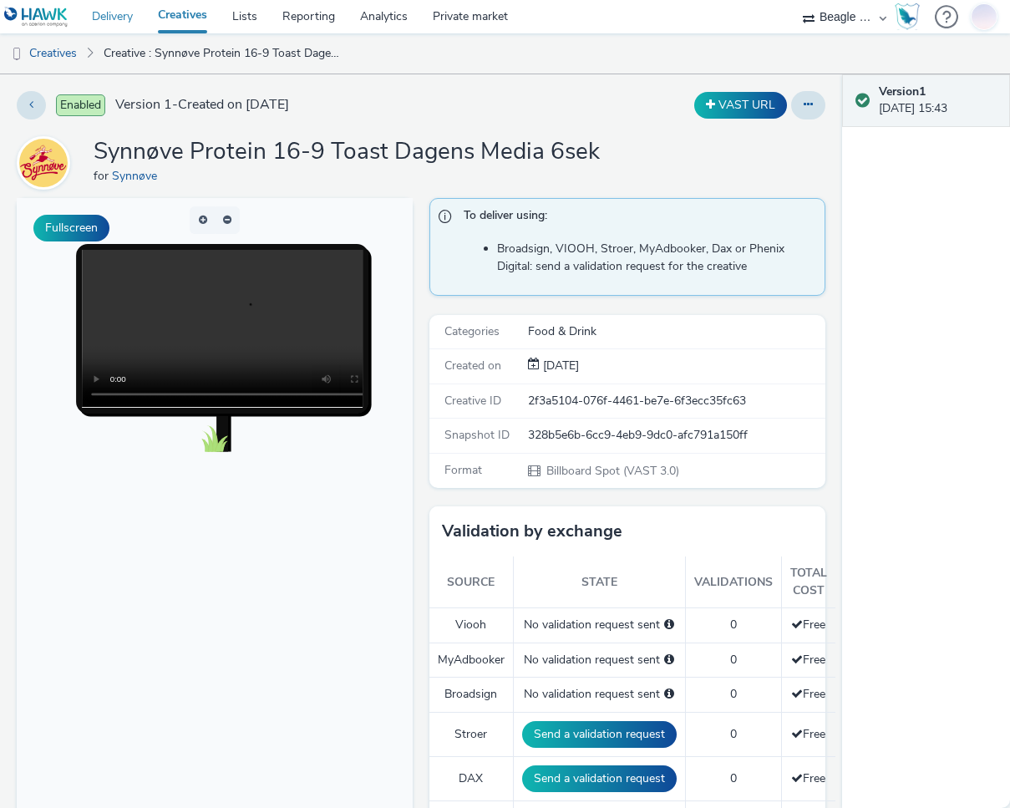
click at [110, 13] on link "Delivery" at bounding box center [112, 16] width 66 height 33
